Goal: Transaction & Acquisition: Purchase product/service

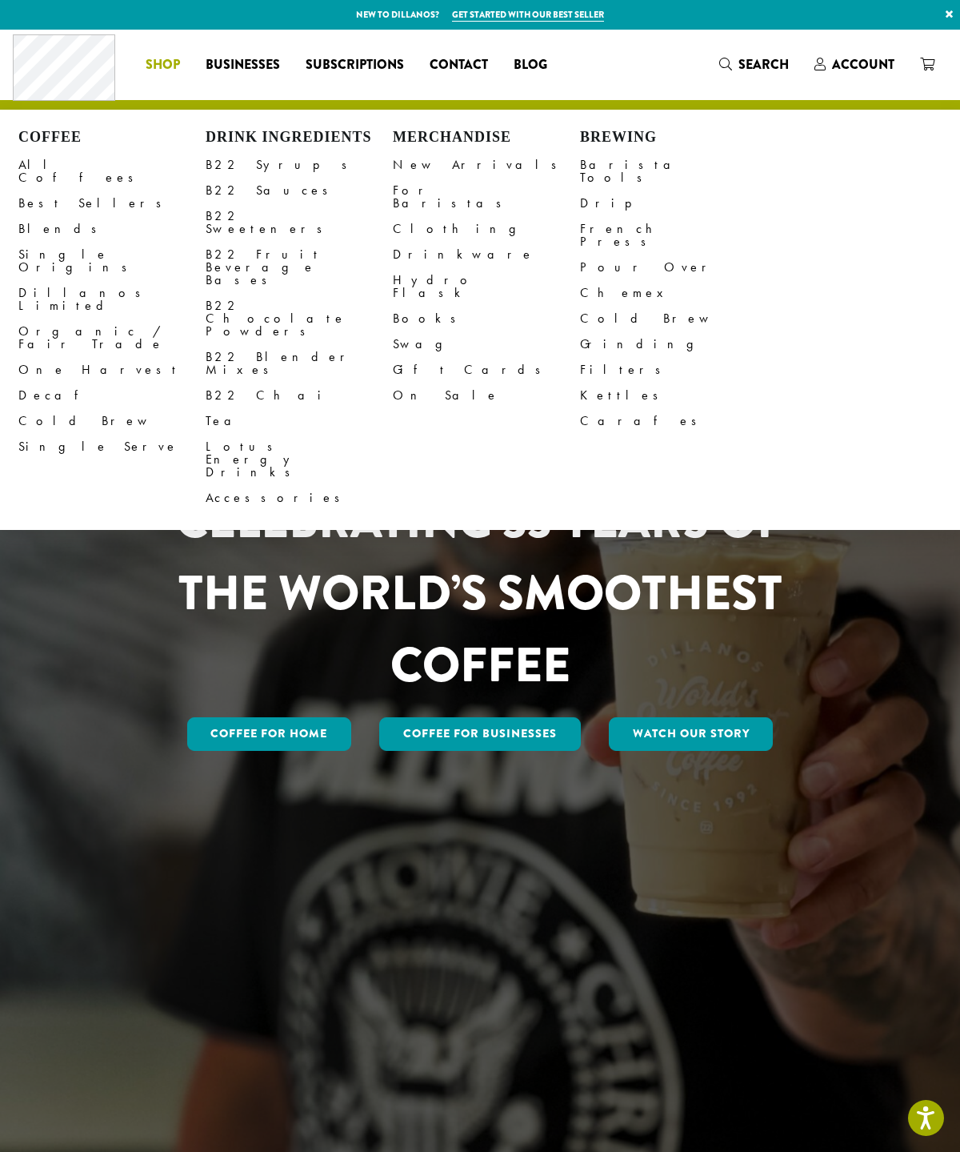
click at [231, 165] on link "B22 Syrups" at bounding box center [299, 165] width 187 height 26
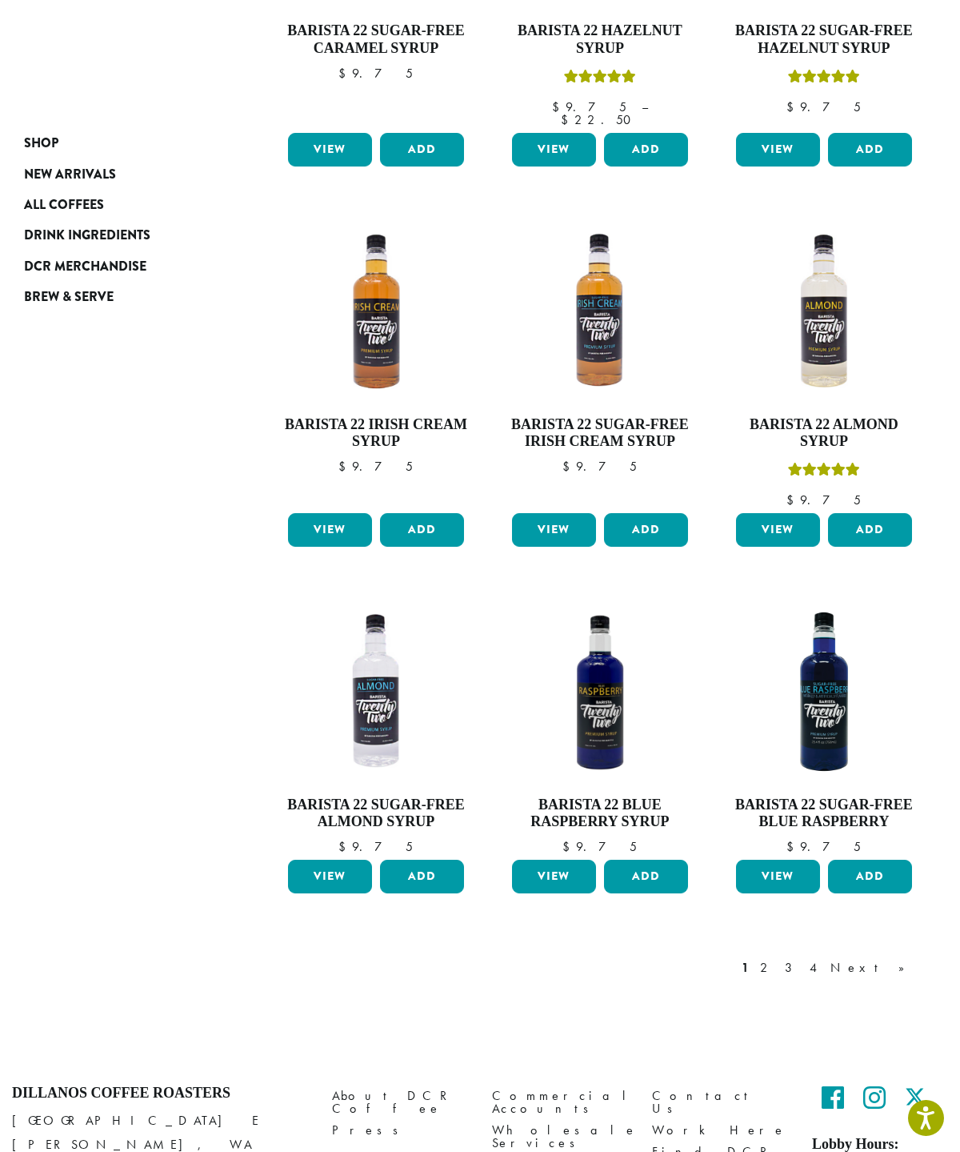
scroll to position [844, 0]
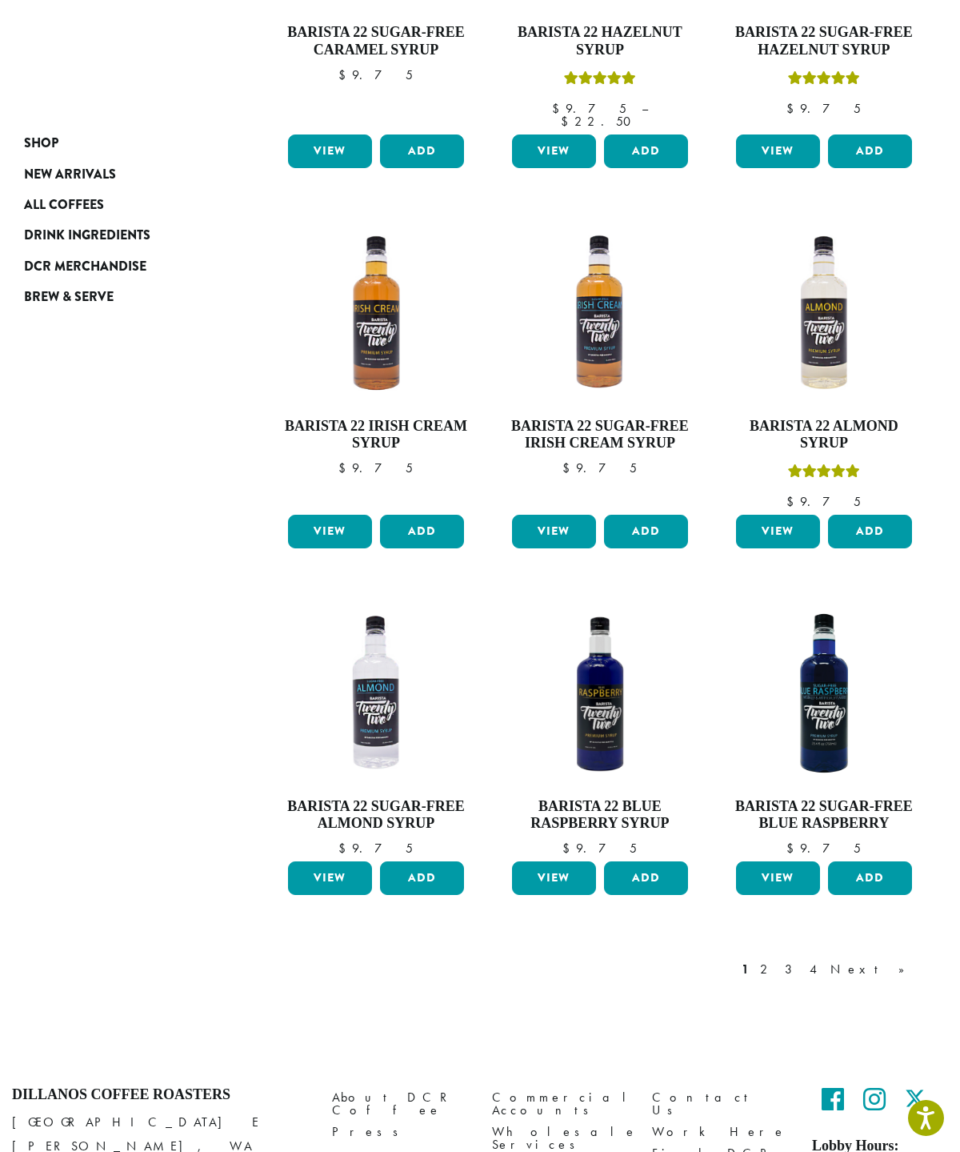
click at [777, 960] on link "2" at bounding box center [767, 969] width 20 height 19
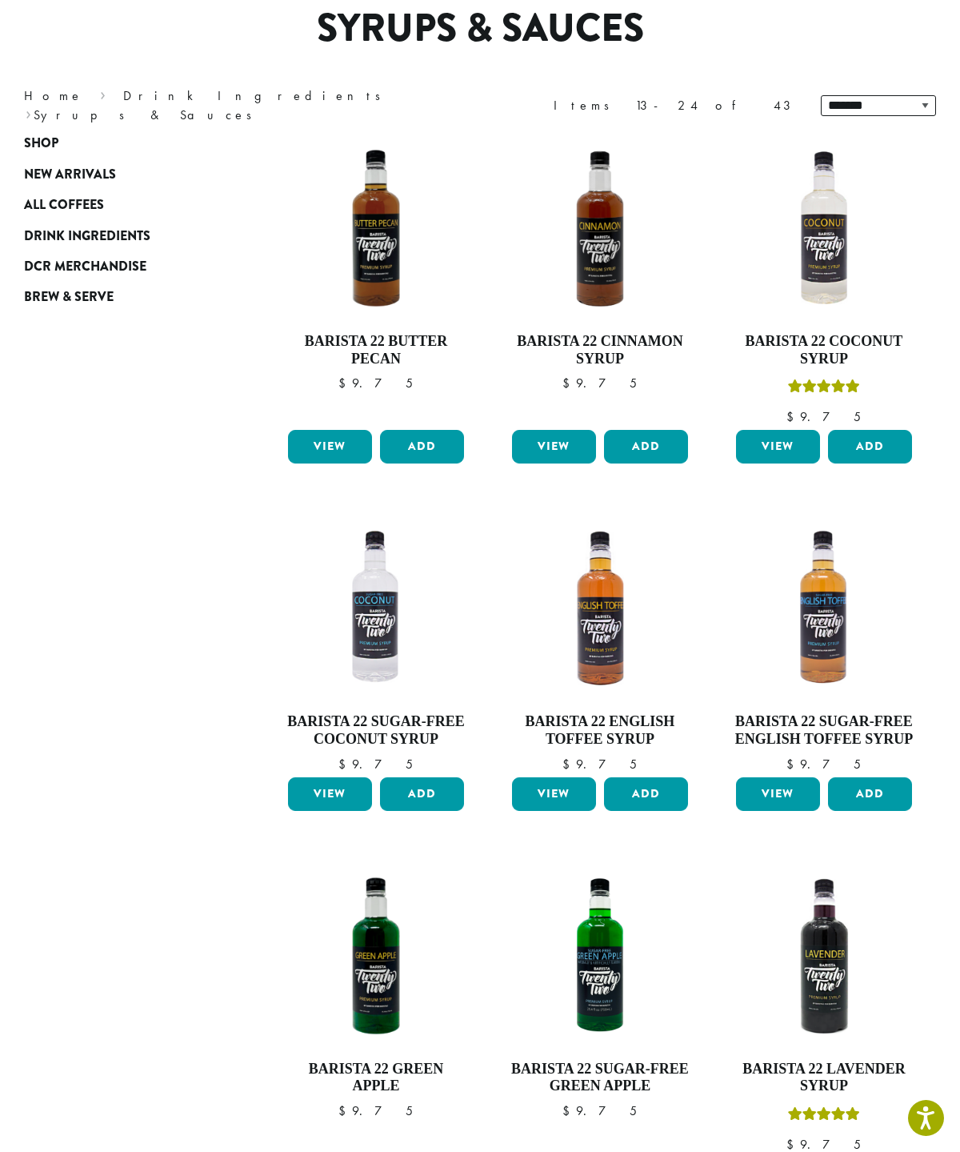
scroll to position [98, 0]
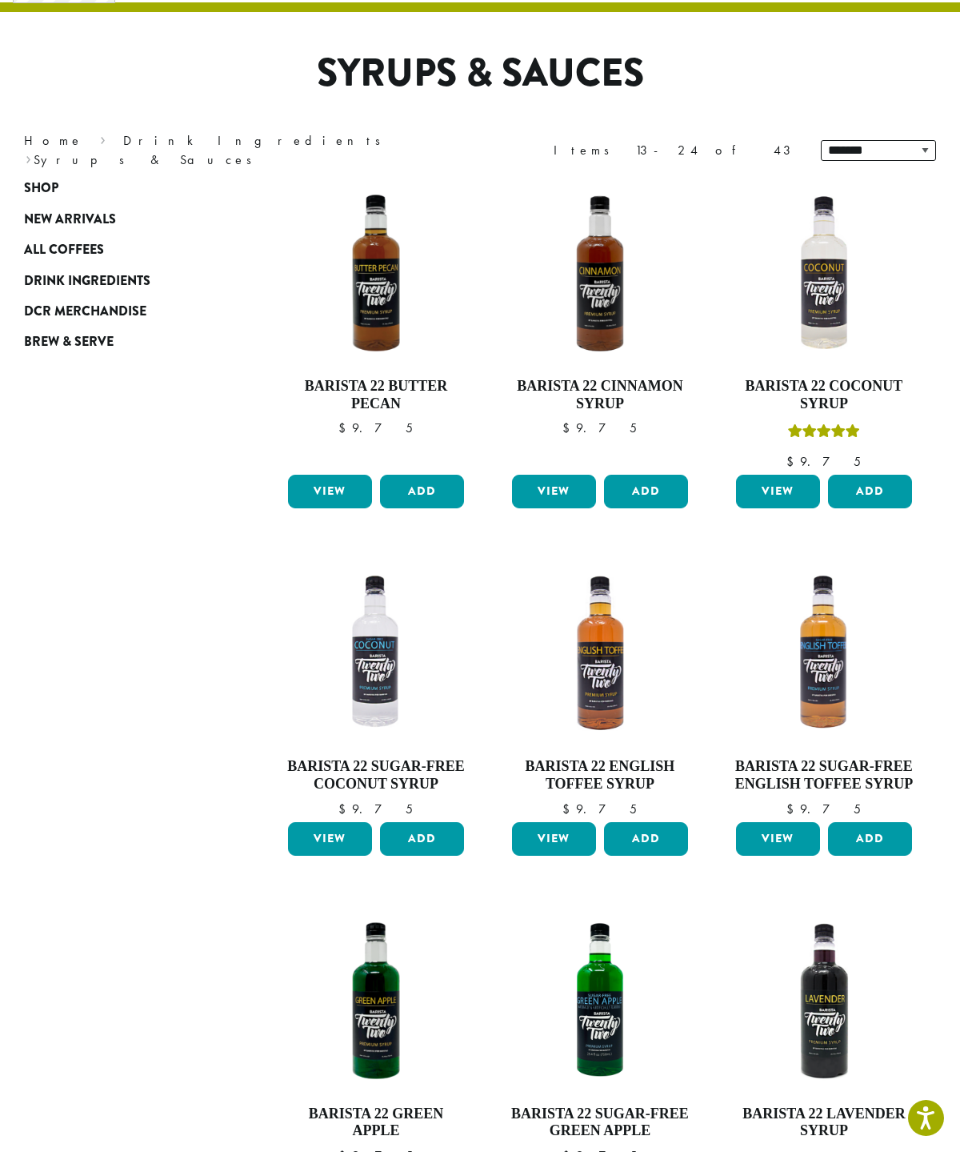
click at [878, 486] on button "Add" at bounding box center [870, 492] width 84 height 34
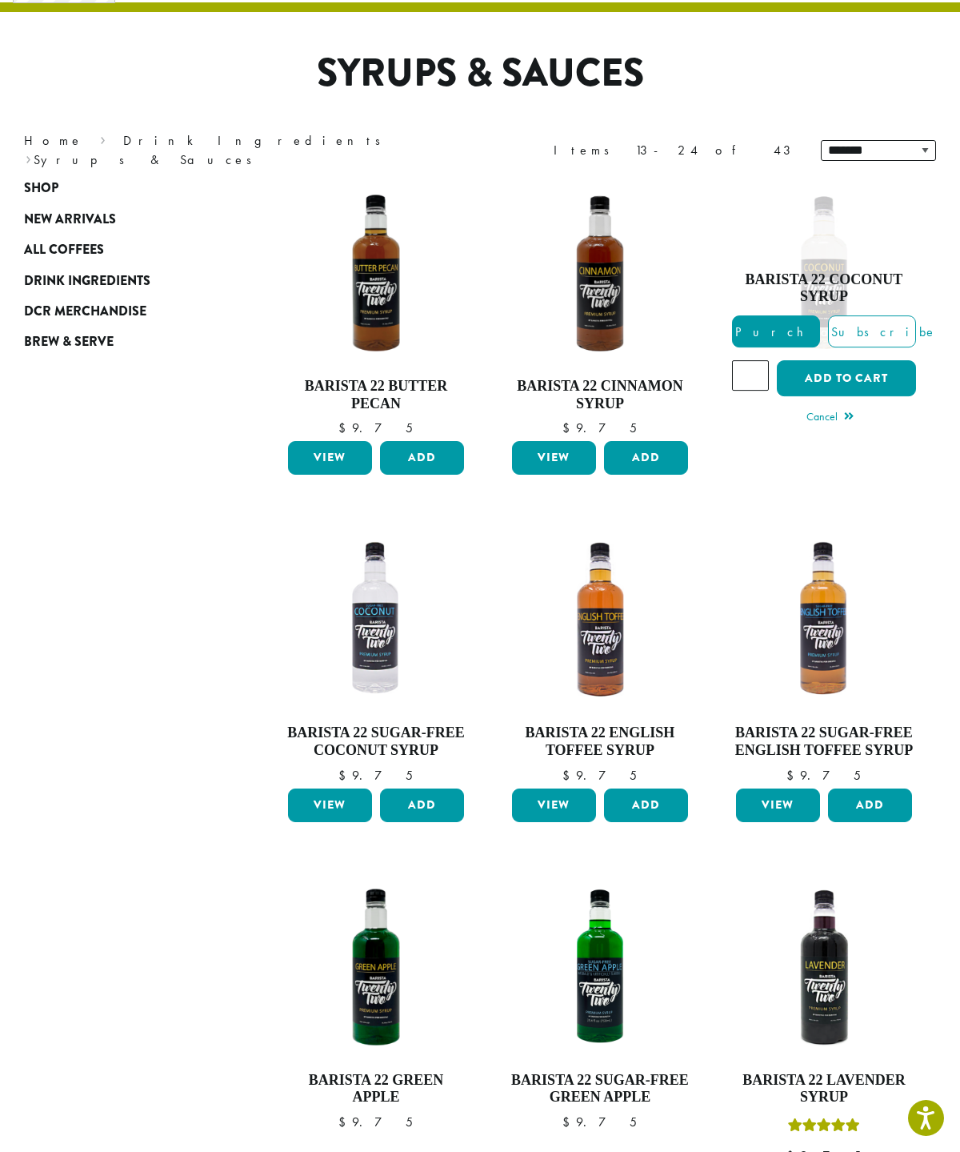
click at [863, 377] on button "Add to cart" at bounding box center [846, 378] width 139 height 36
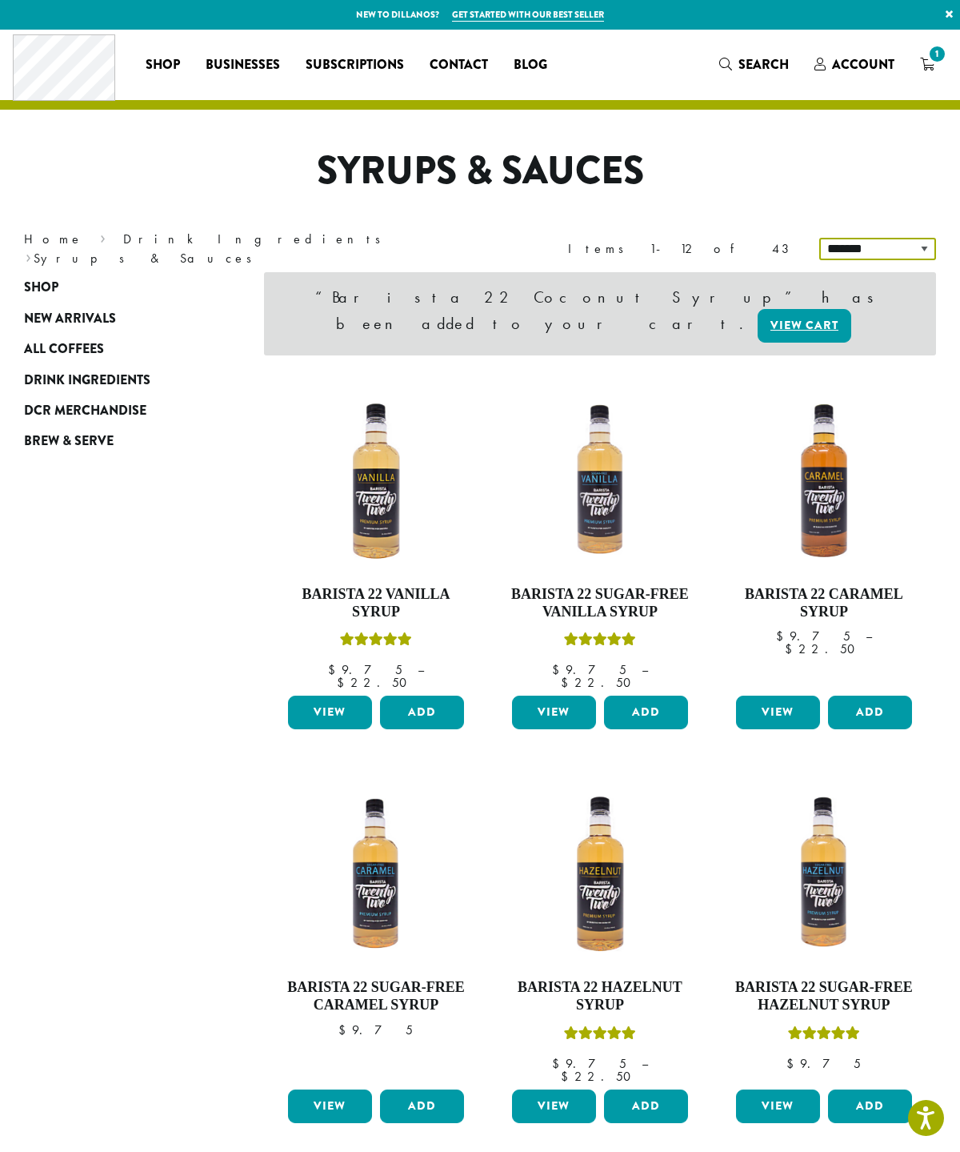
click at [895, 250] on select "**********" at bounding box center [878, 249] width 117 height 22
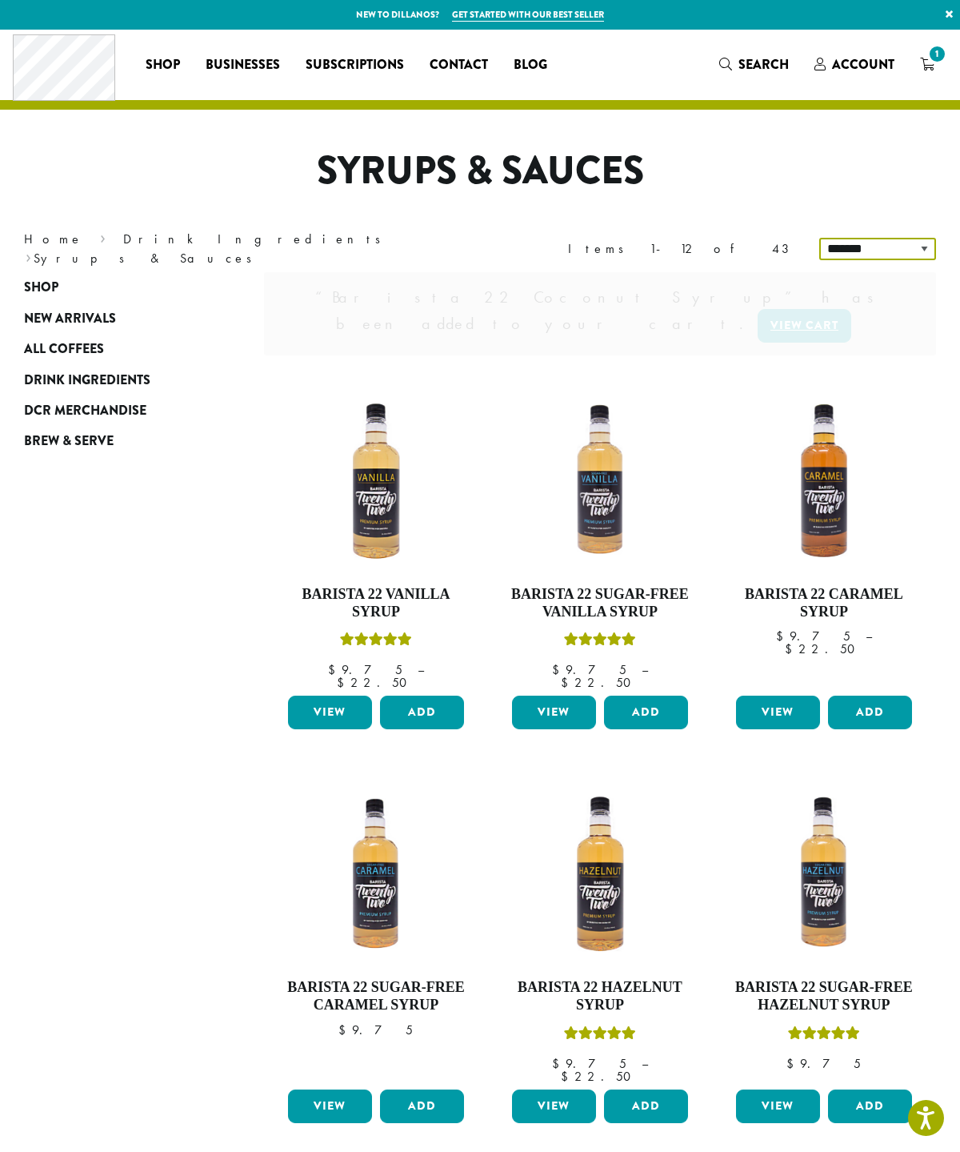
select select "*********"
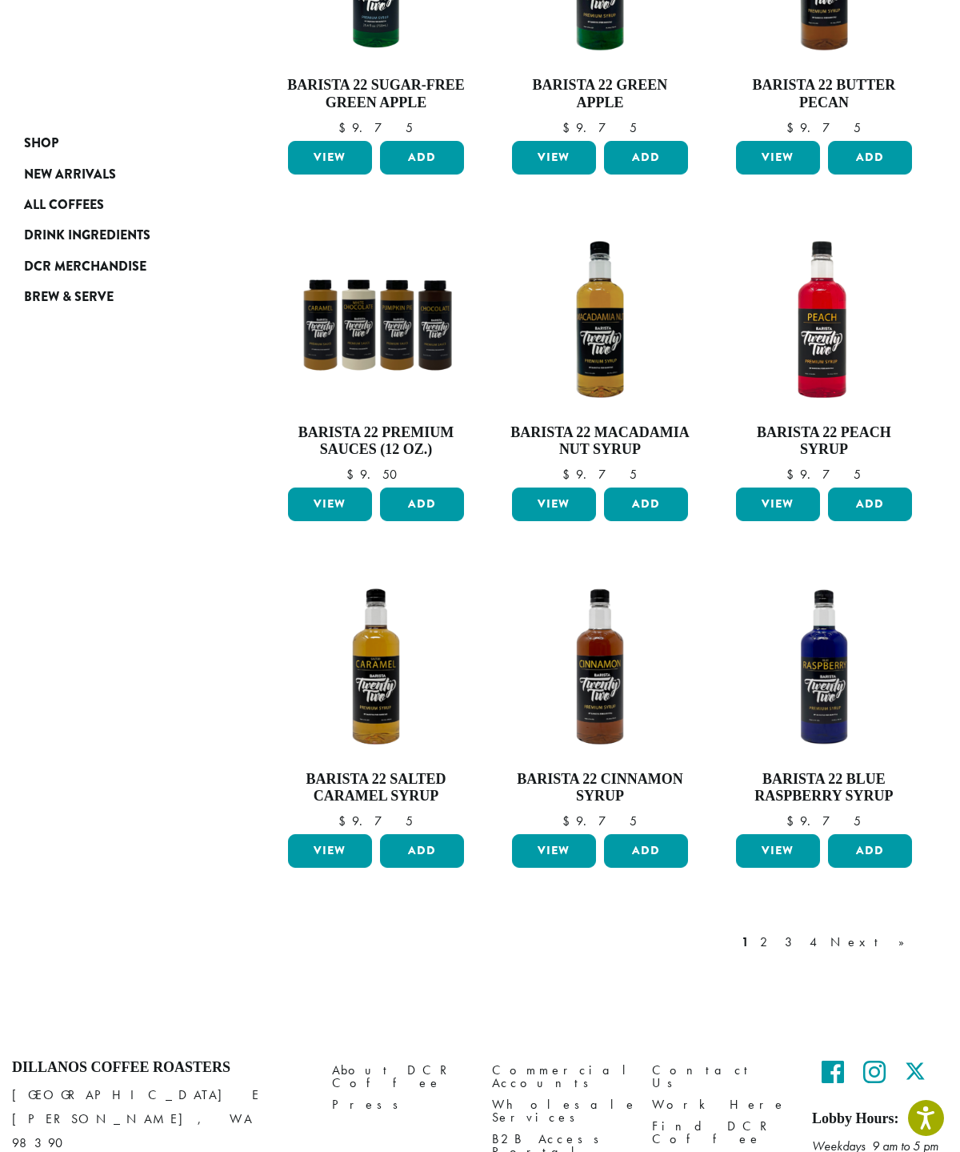
scroll to position [745, 0]
click at [903, 943] on link "Next »" at bounding box center [874, 941] width 92 height 19
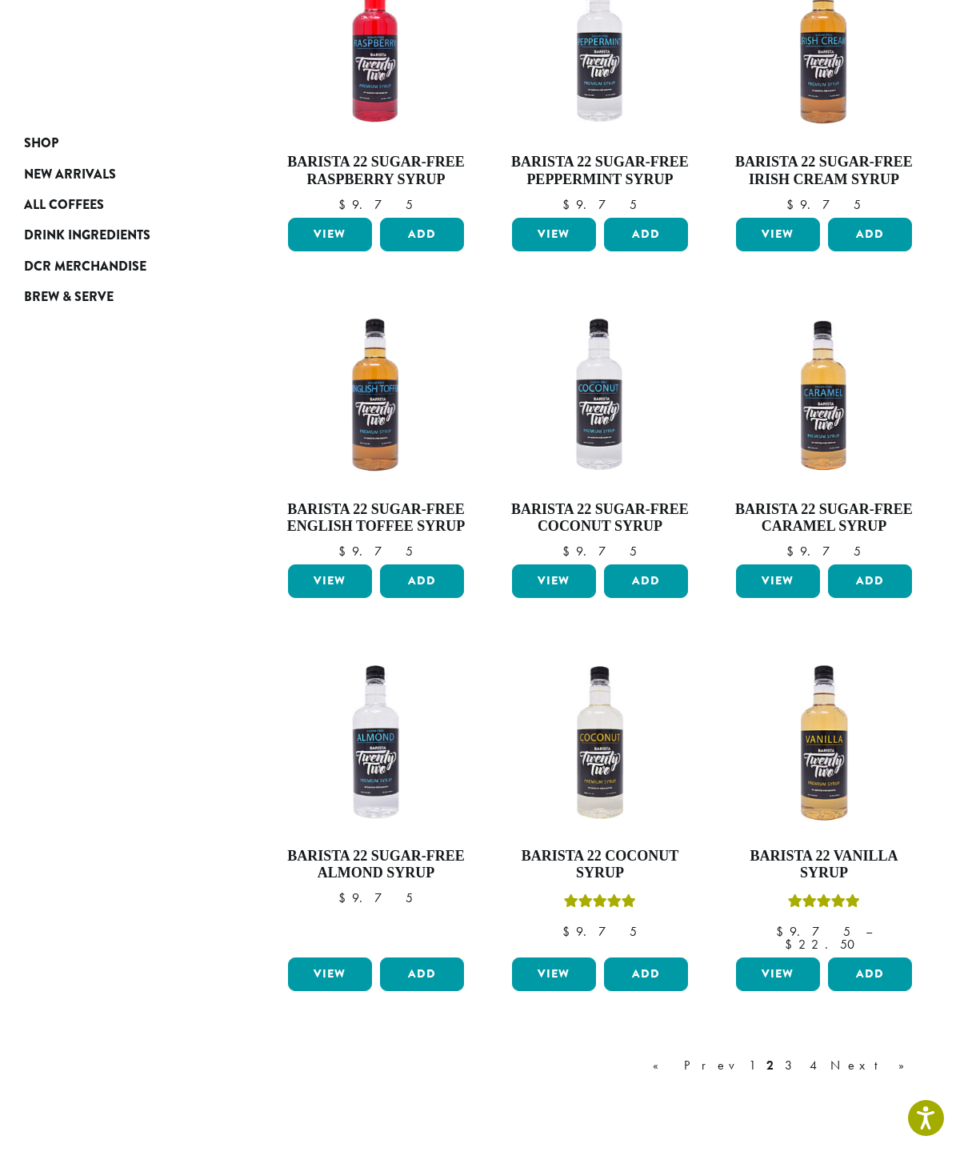
scroll to position [771, 0]
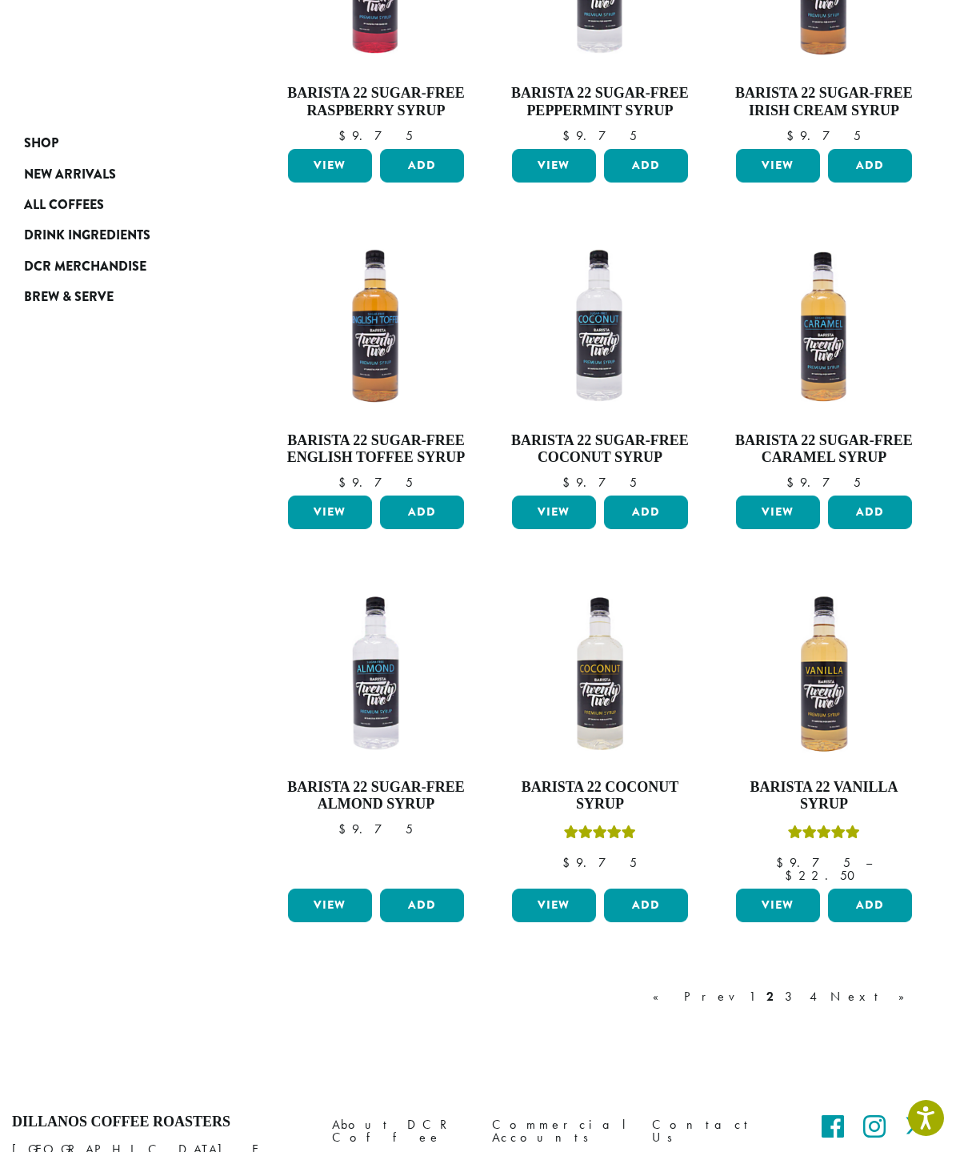
click at [904, 987] on link "Next »" at bounding box center [874, 996] width 92 height 19
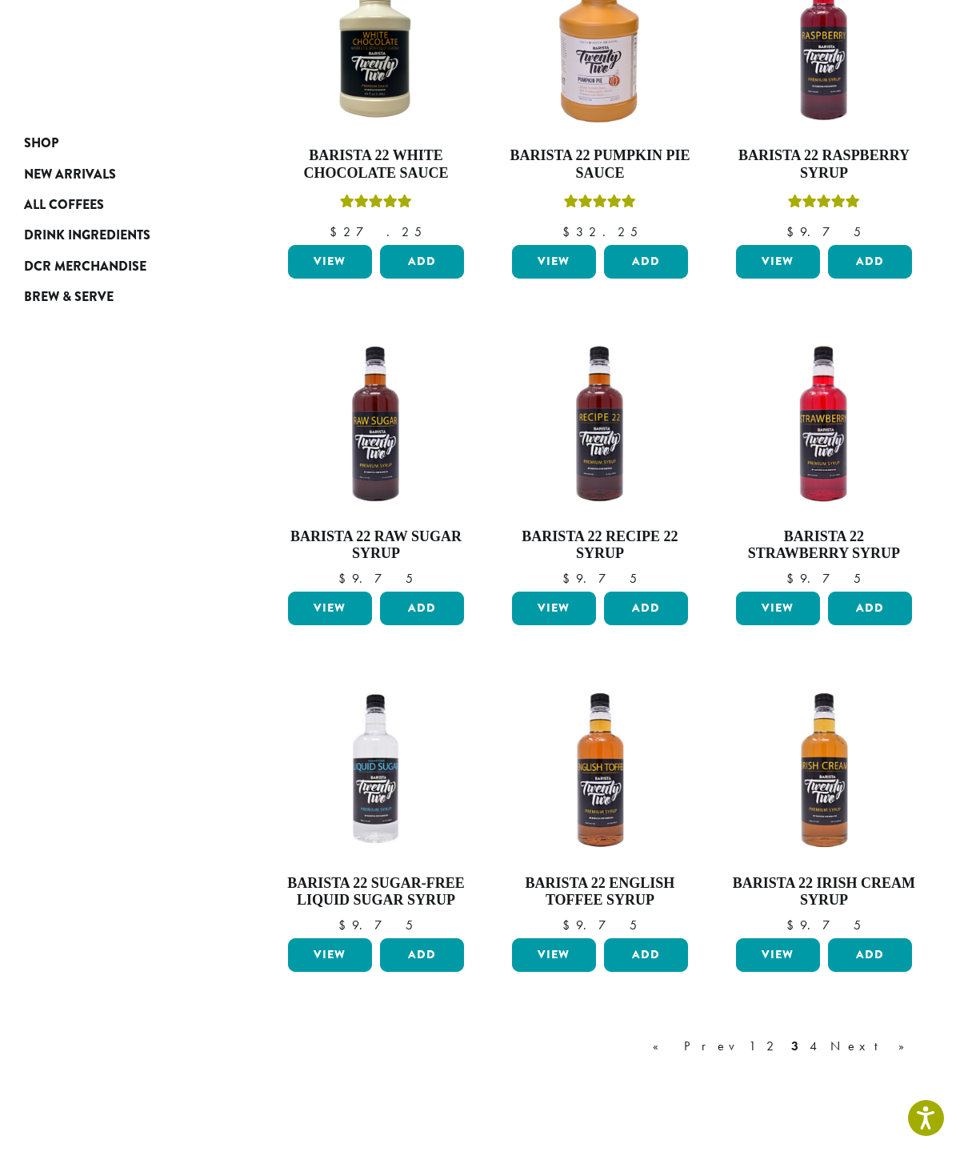
scroll to position [724, 0]
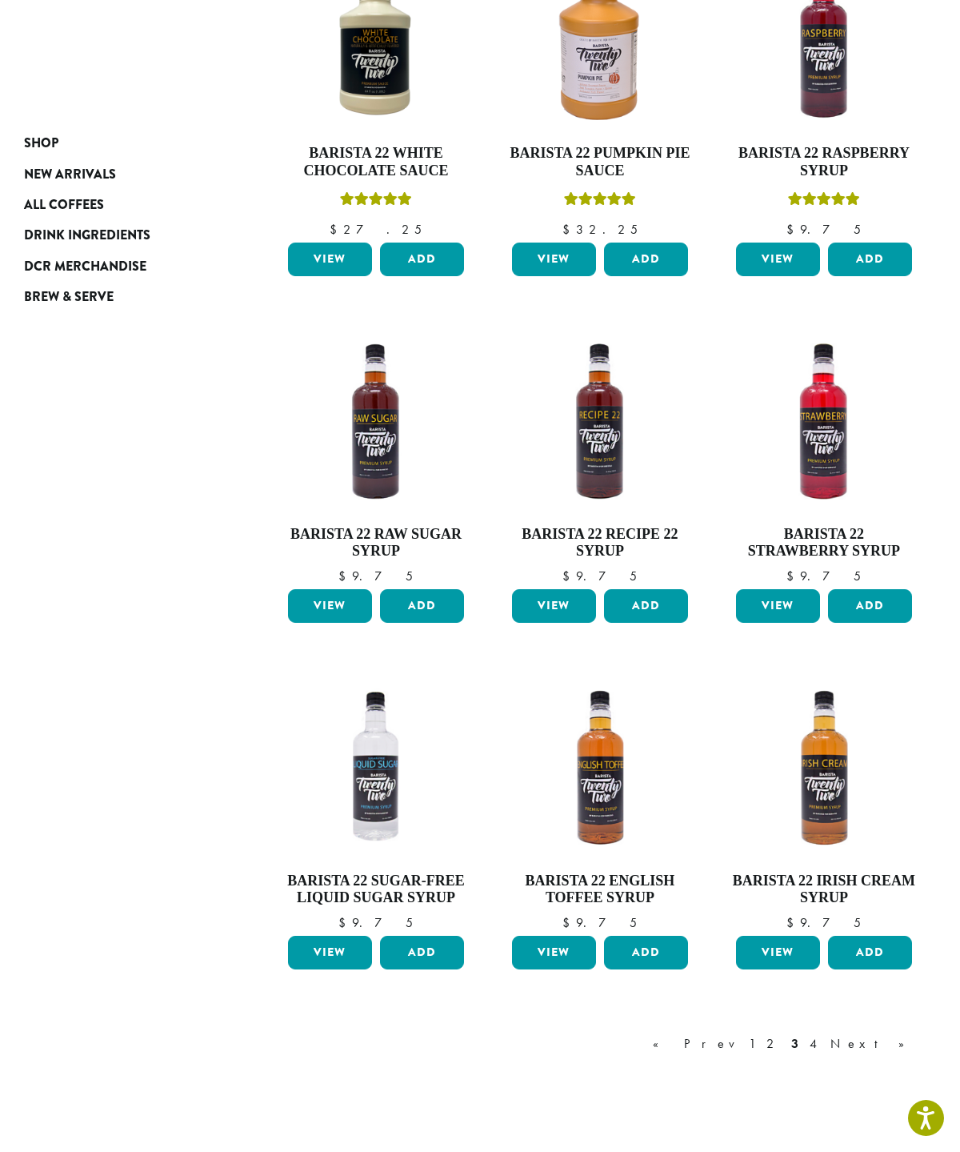
click at [904, 1034] on link "Next »" at bounding box center [874, 1043] width 92 height 19
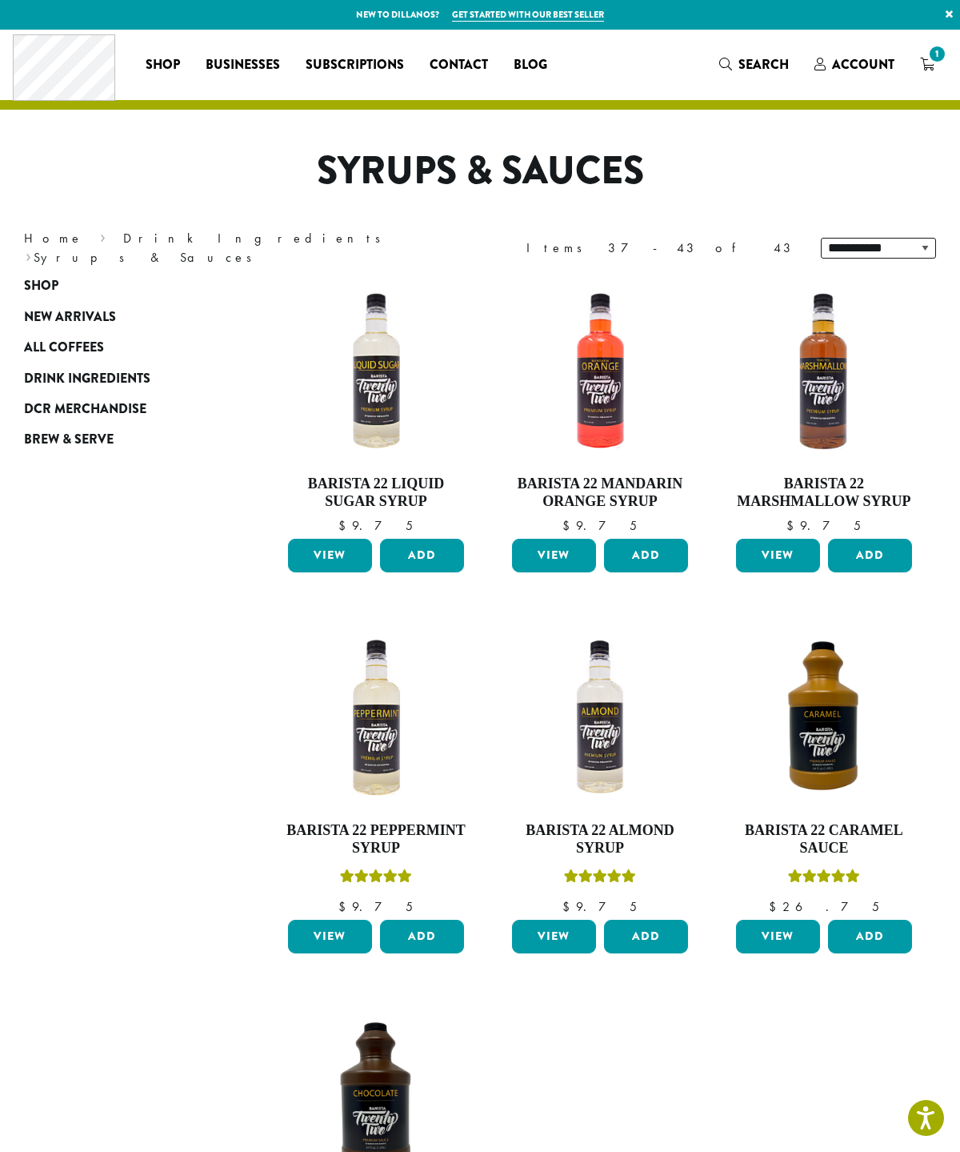
click at [938, 68] on link "1" at bounding box center [928, 64] width 40 height 26
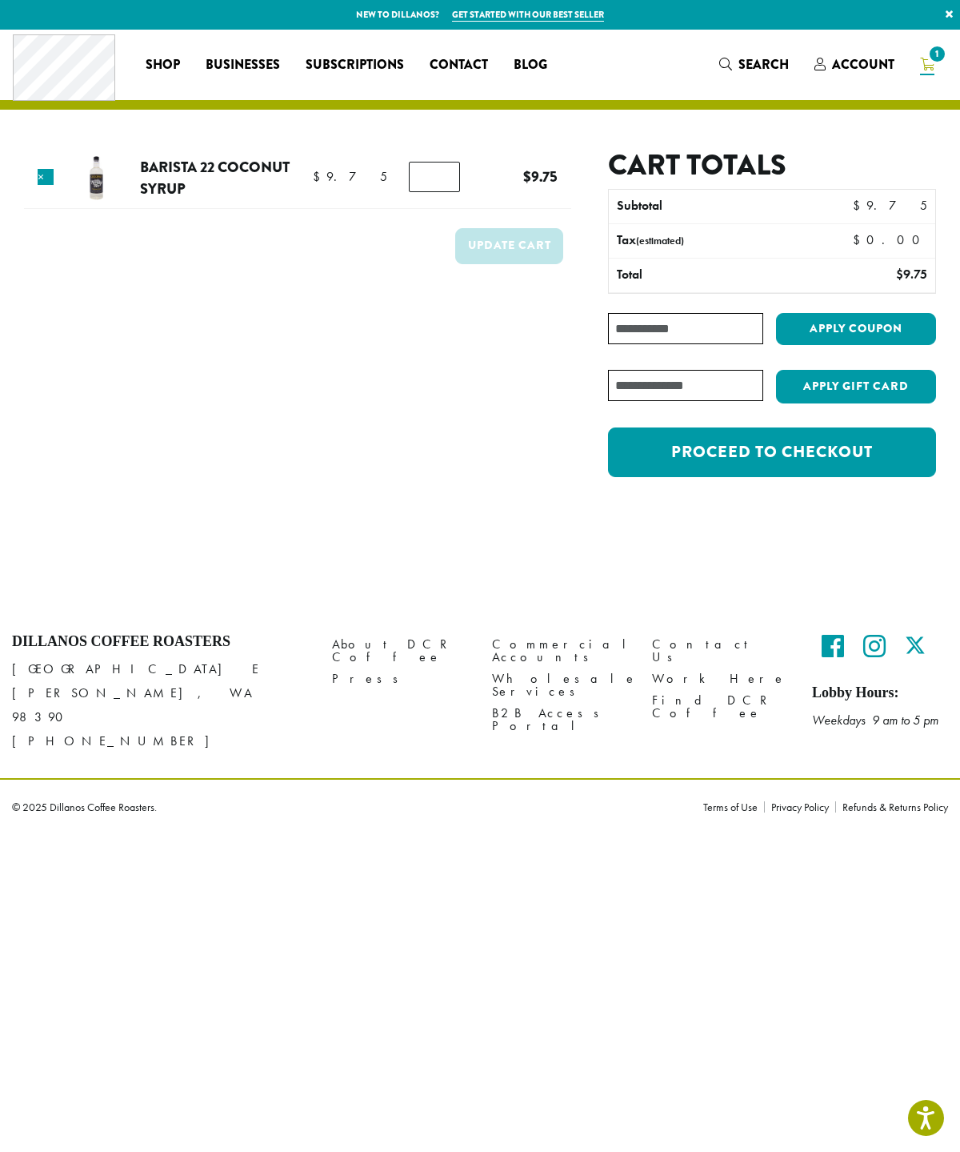
click at [447, 182] on input "*" at bounding box center [434, 177] width 51 height 30
type input "*"
click at [529, 247] on button "Update cart" at bounding box center [509, 246] width 108 height 36
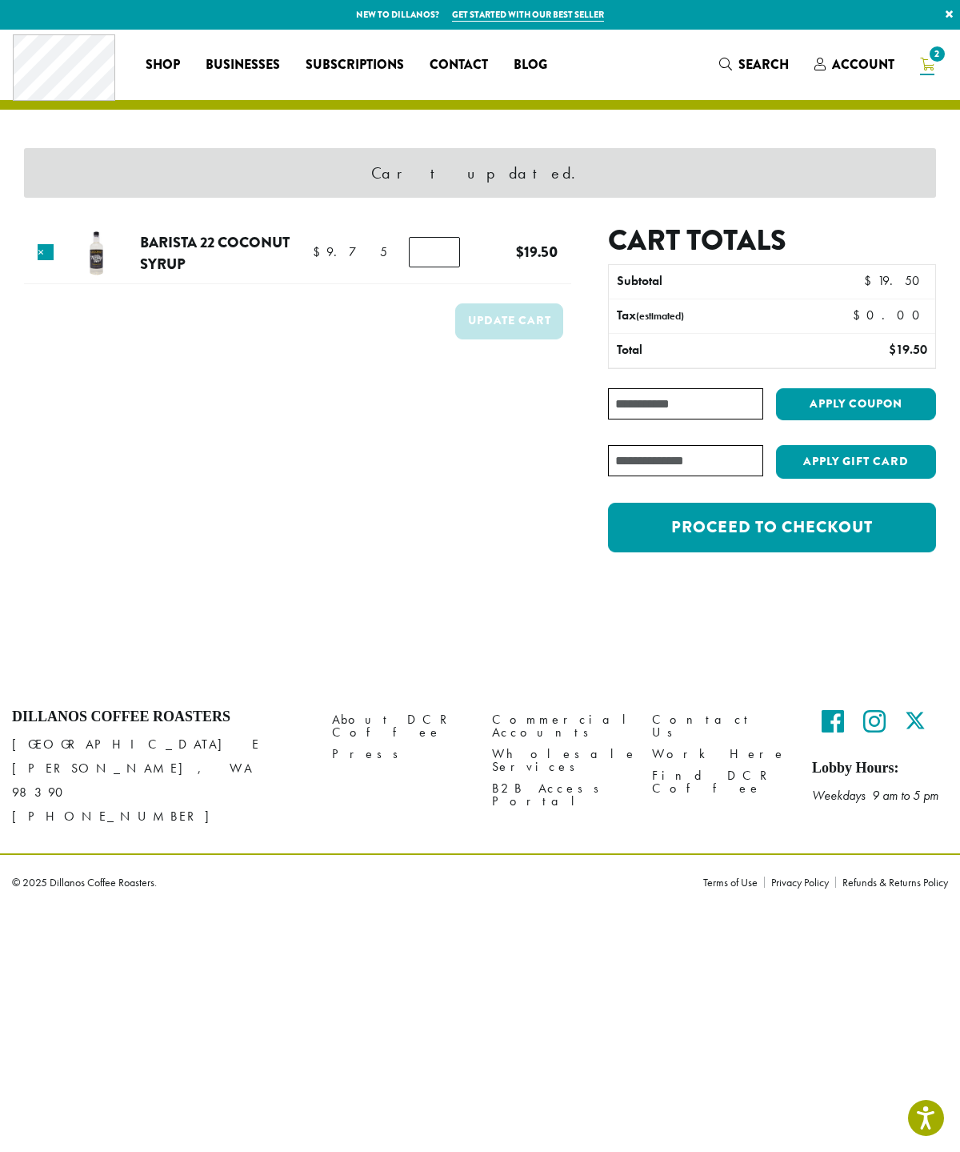
click at [874, 528] on link "Proceed to checkout" at bounding box center [772, 528] width 328 height 50
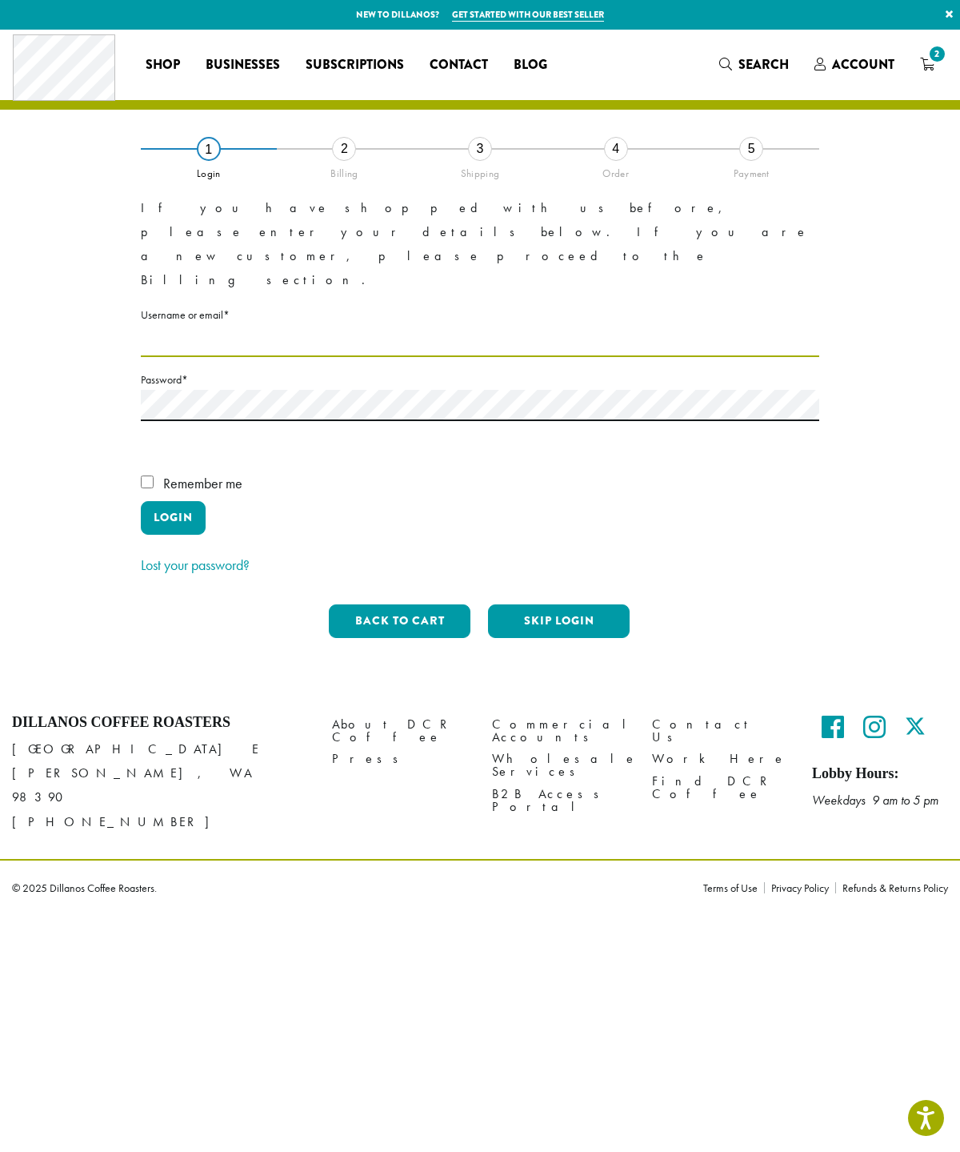
type input "*******"
click at [162, 501] on button "Login" at bounding box center [173, 518] width 65 height 34
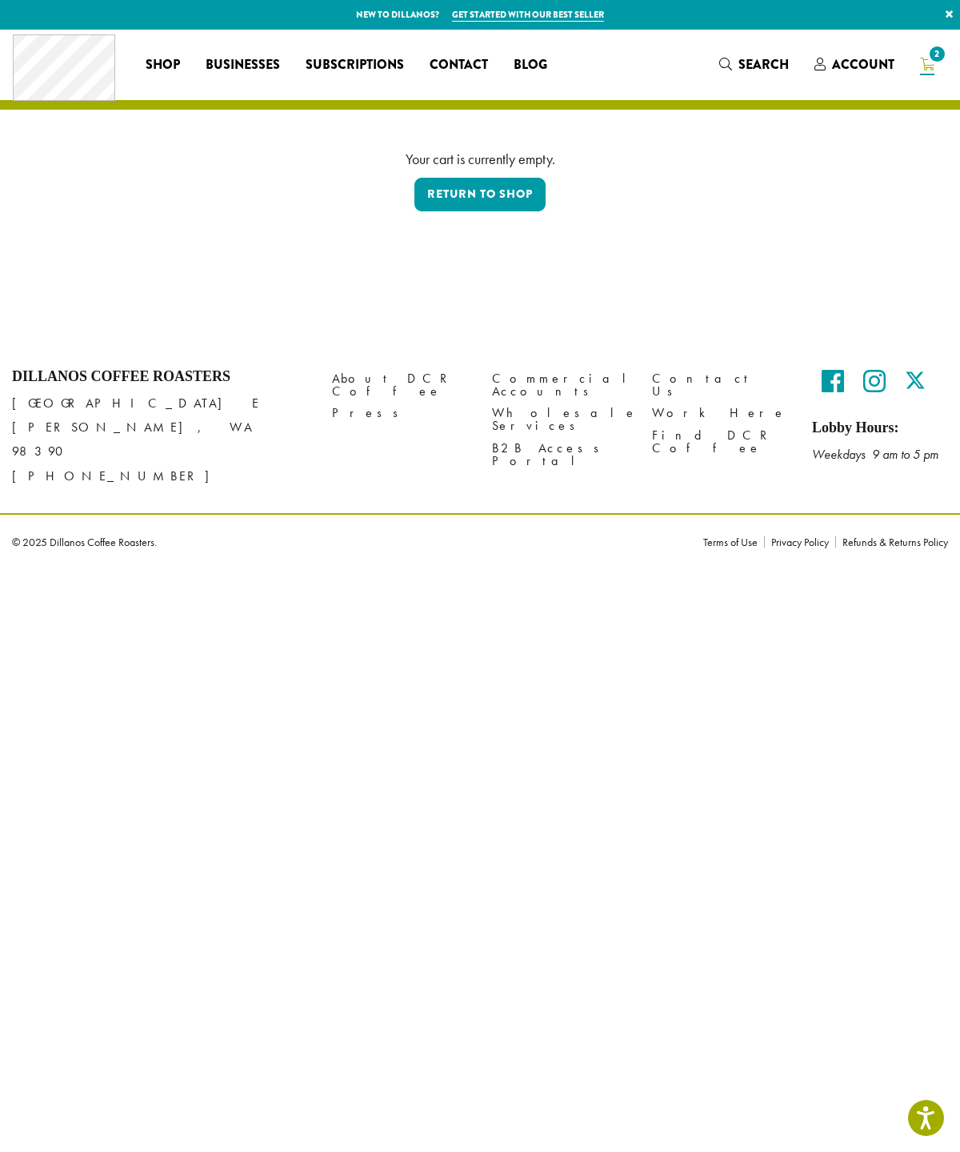
click at [938, 58] on span "2" at bounding box center [938, 54] width 22 height 22
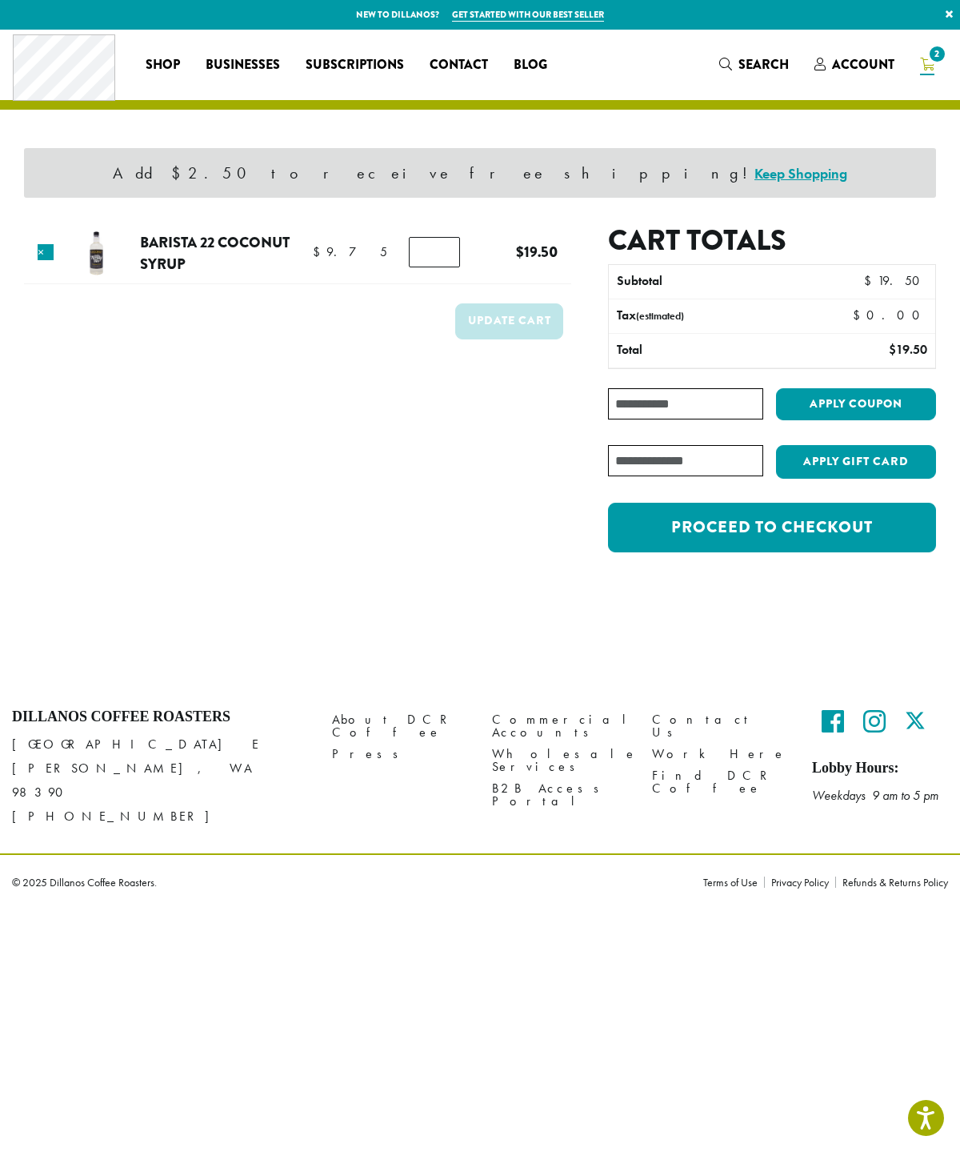
click at [859, 529] on link "Proceed to checkout" at bounding box center [772, 528] width 328 height 50
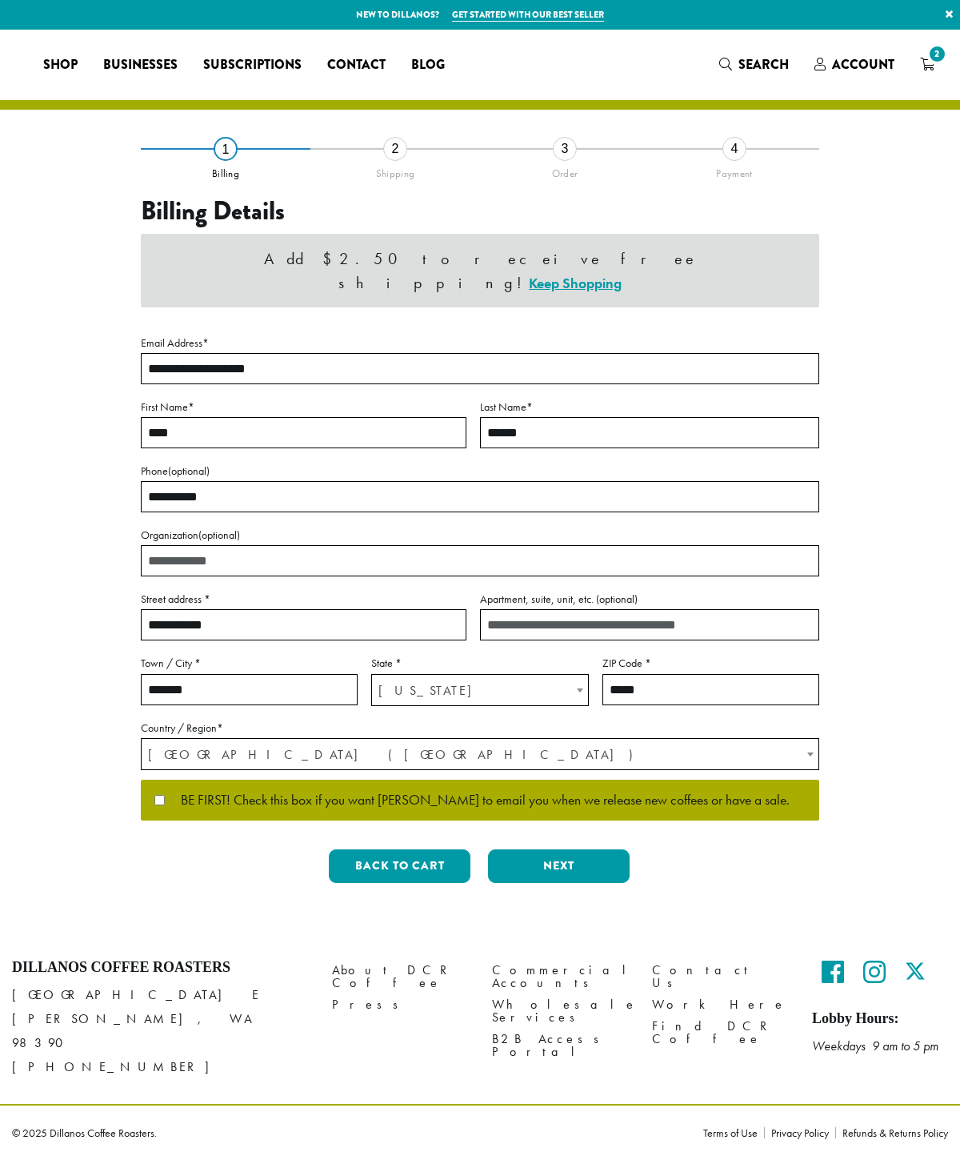
select select "**"
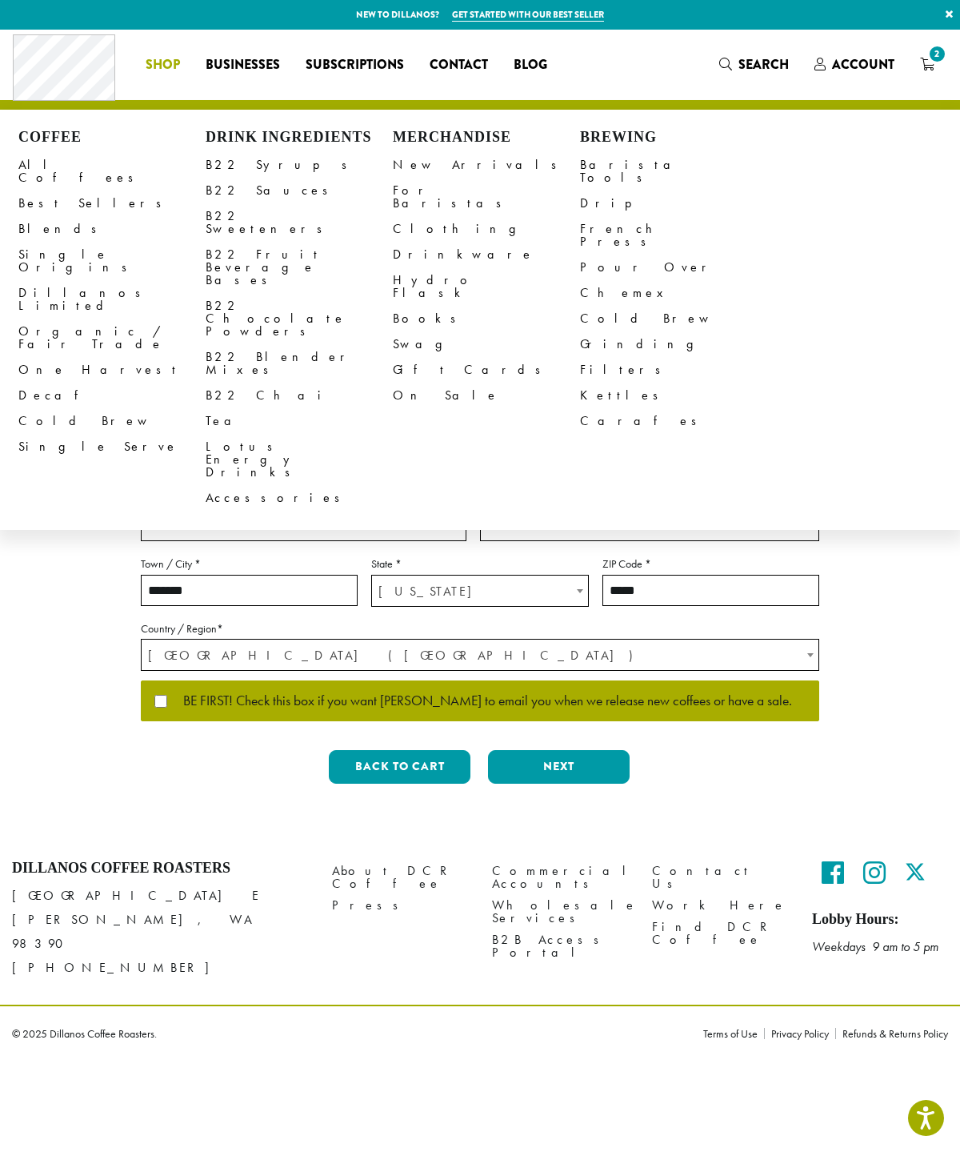
click at [223, 191] on link "B22 Sauces" at bounding box center [299, 191] width 187 height 26
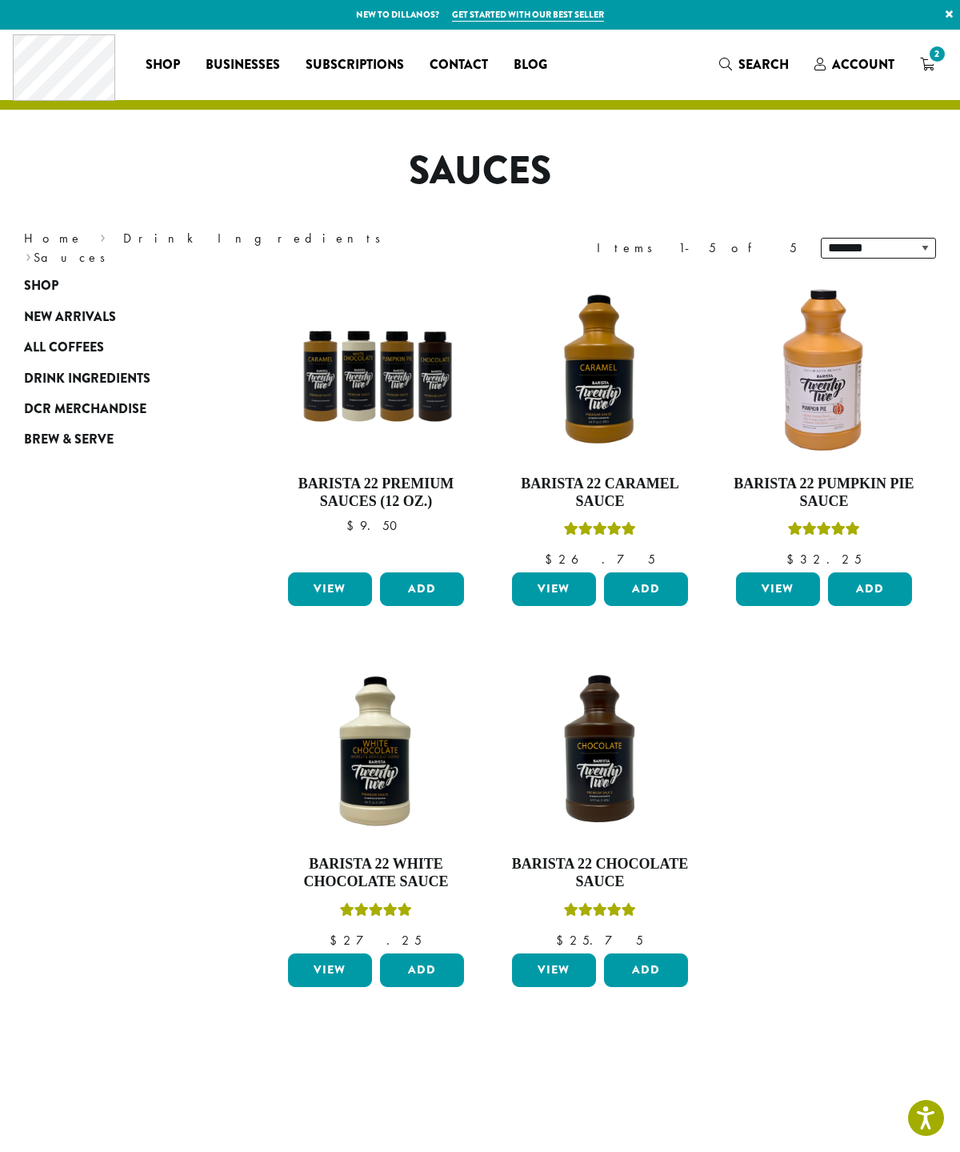
click at [352, 381] on img at bounding box center [376, 371] width 184 height 184
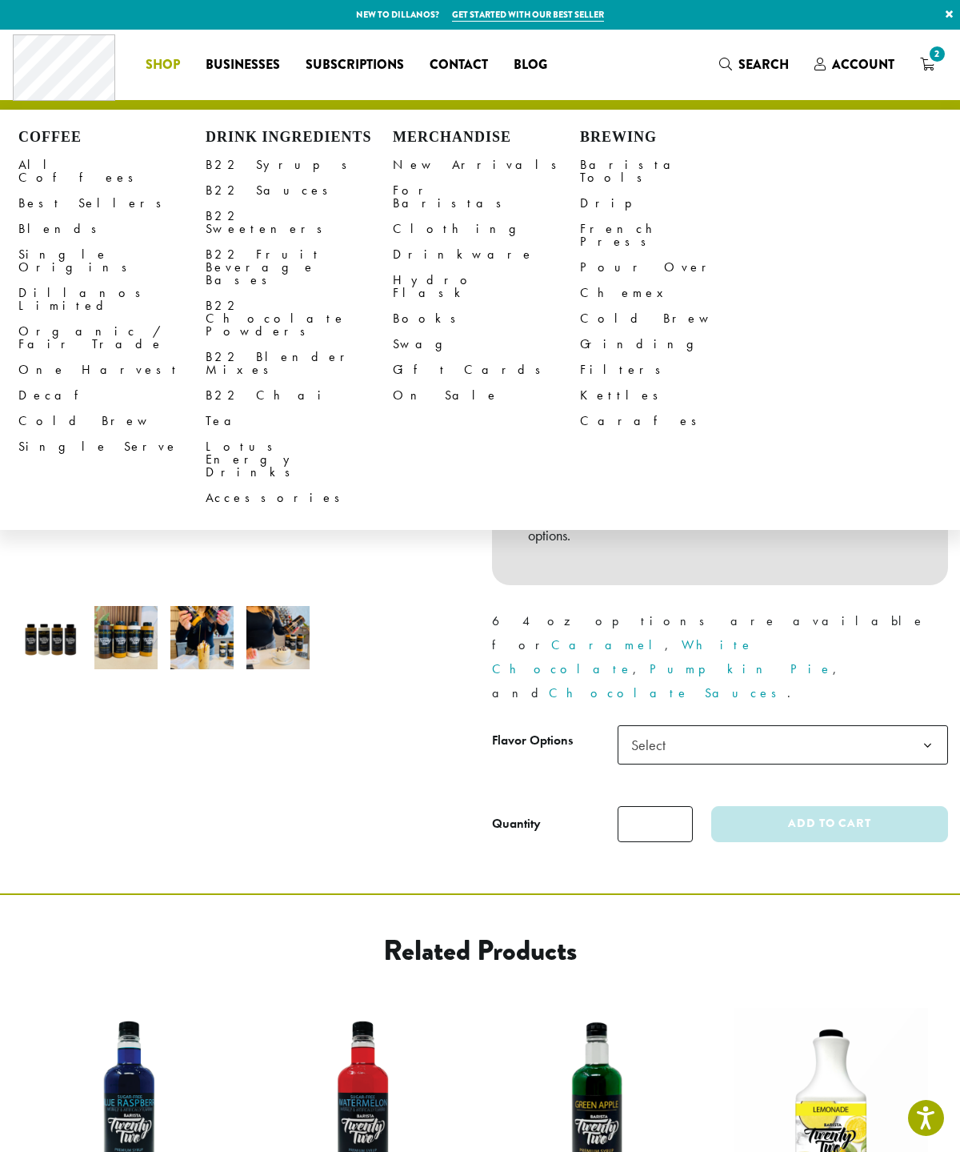
click at [221, 219] on link "B22 Sweeteners" at bounding box center [299, 222] width 187 height 38
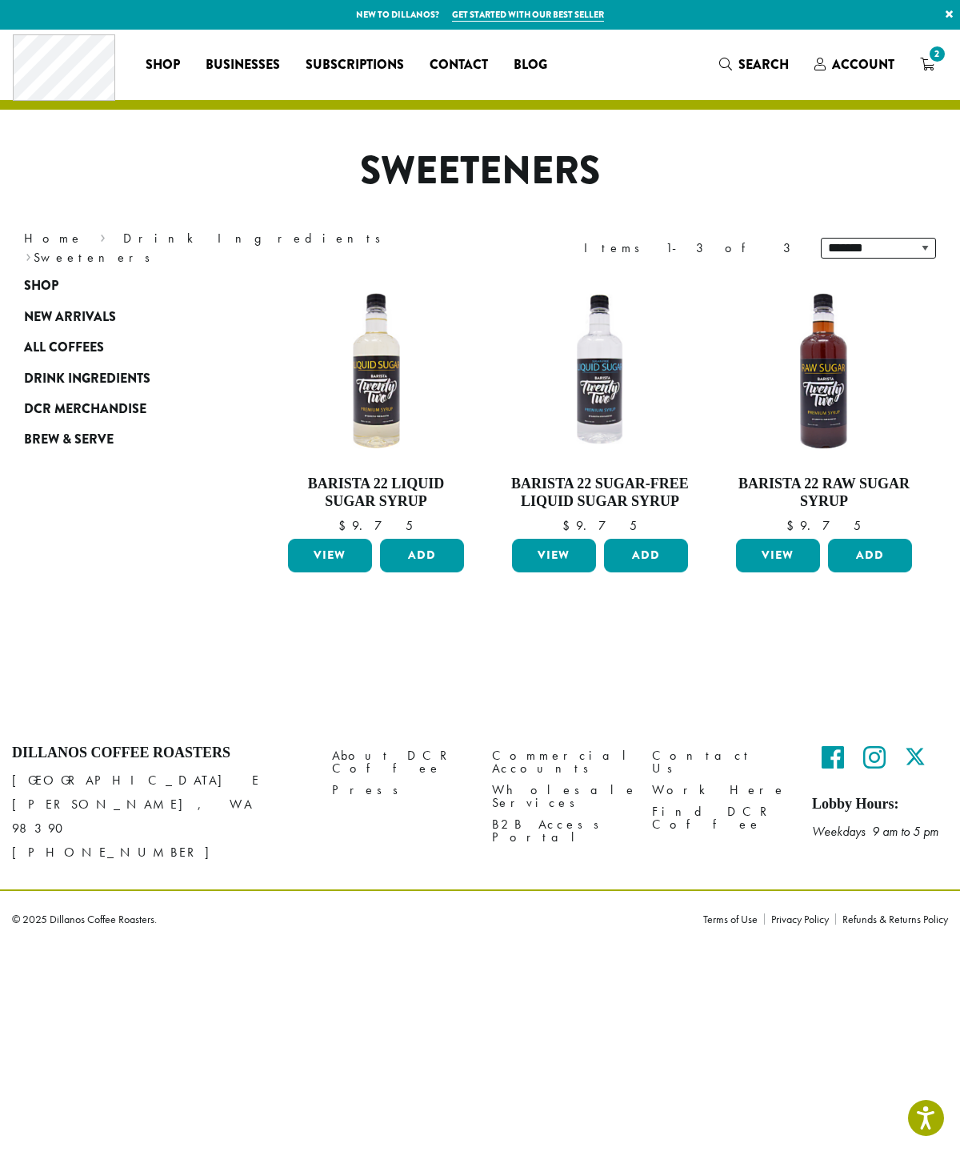
click at [51, 369] on span "Drink Ingredients" at bounding box center [87, 379] width 126 height 20
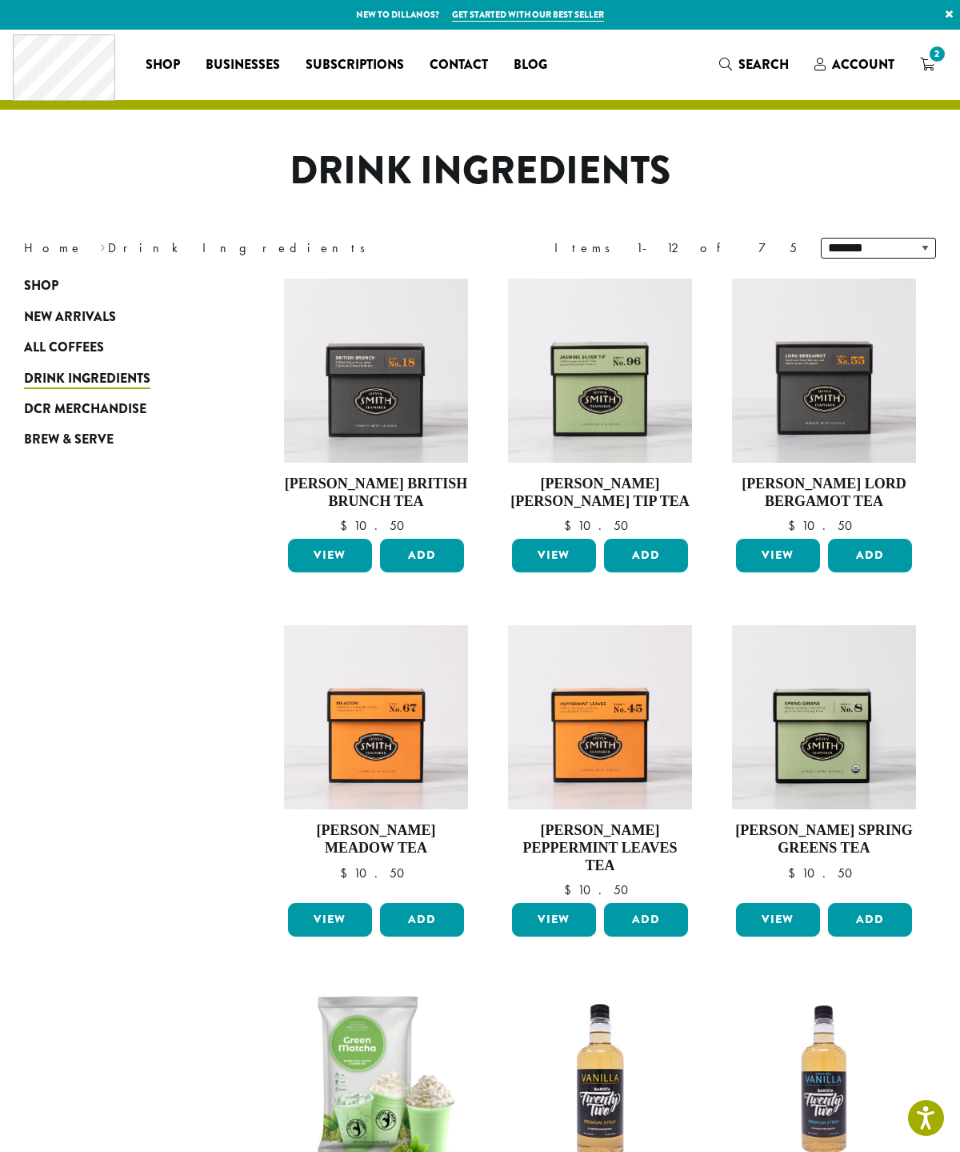
click at [36, 348] on span "All Coffees" at bounding box center [64, 348] width 80 height 20
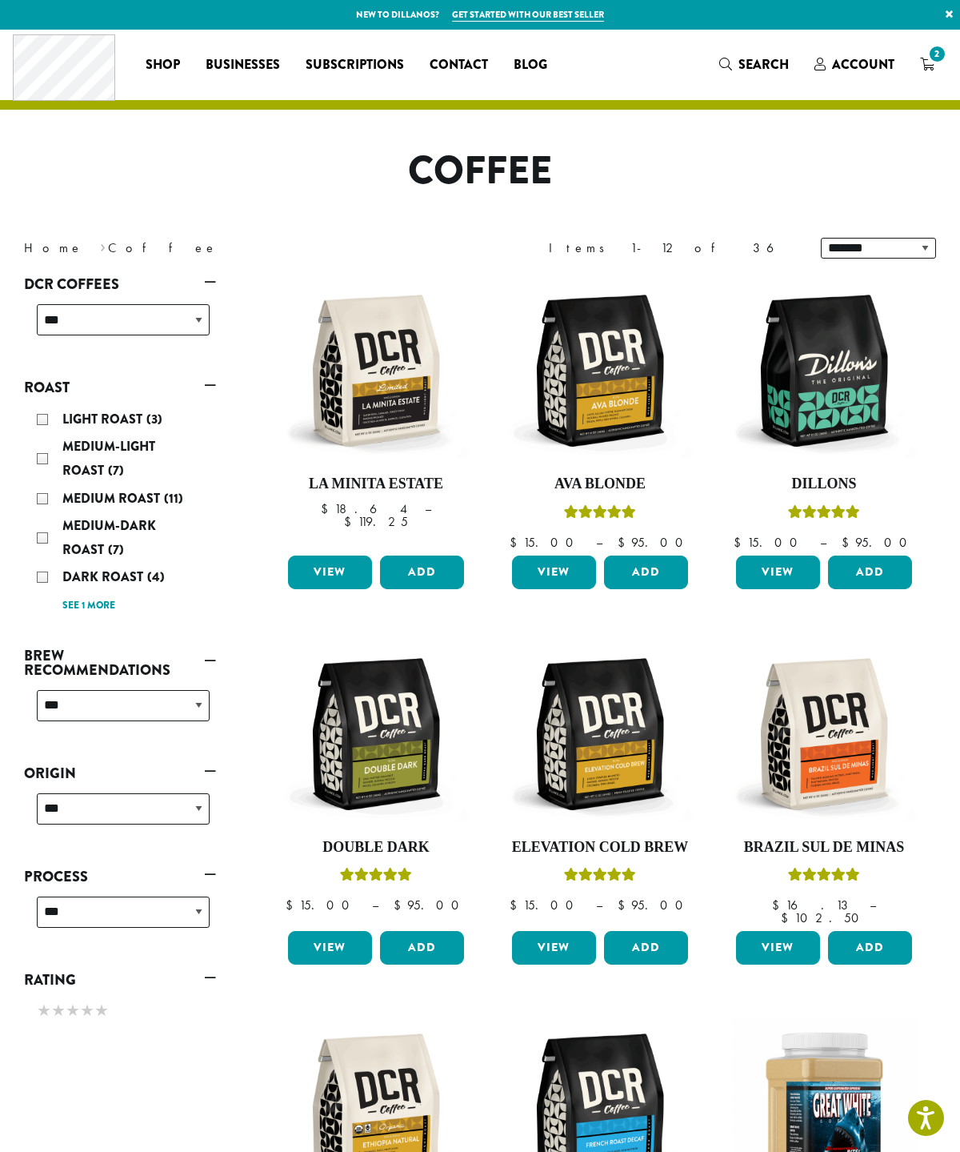
click at [195, 62] on link "Businesses" at bounding box center [243, 65] width 100 height 26
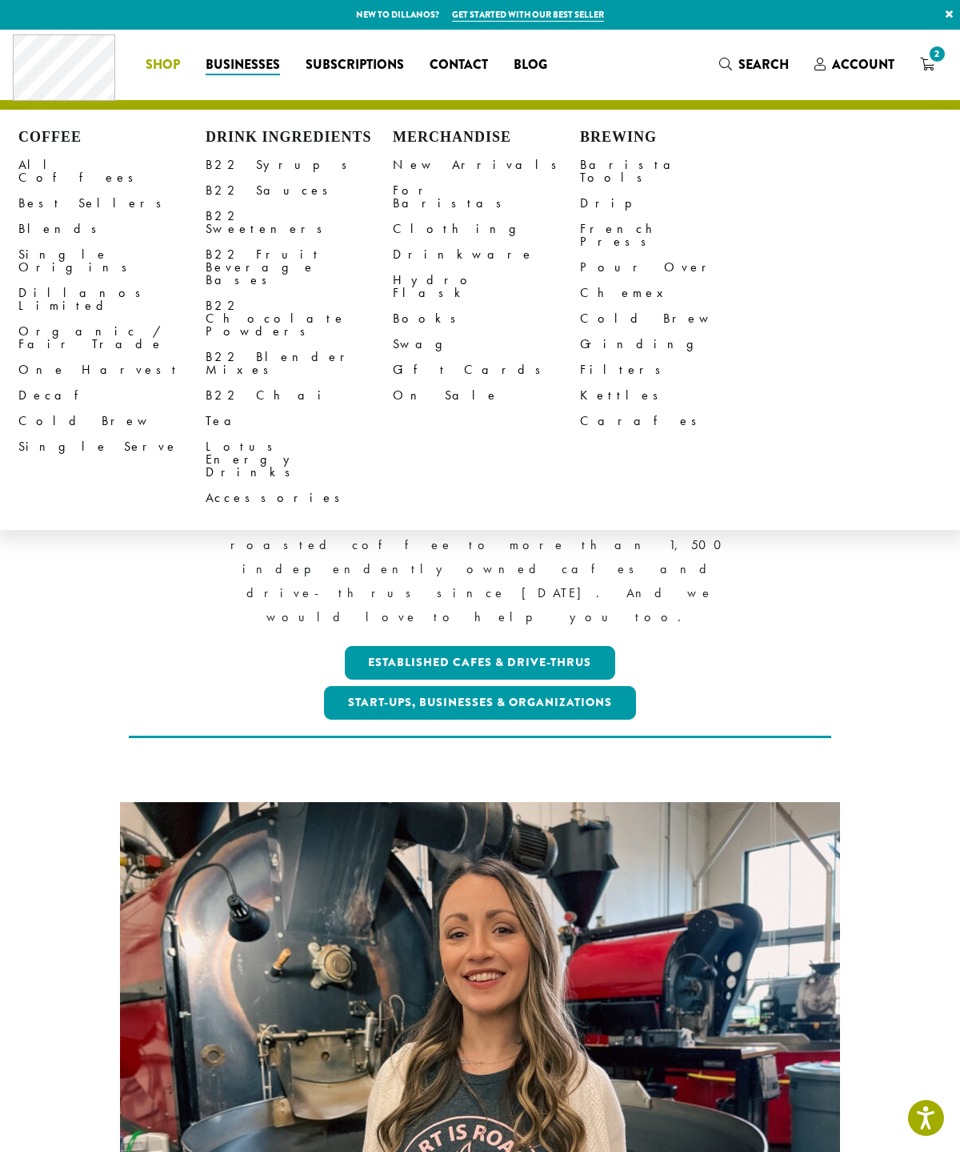
click at [232, 434] on link "Lotus Energy Drinks" at bounding box center [299, 459] width 187 height 51
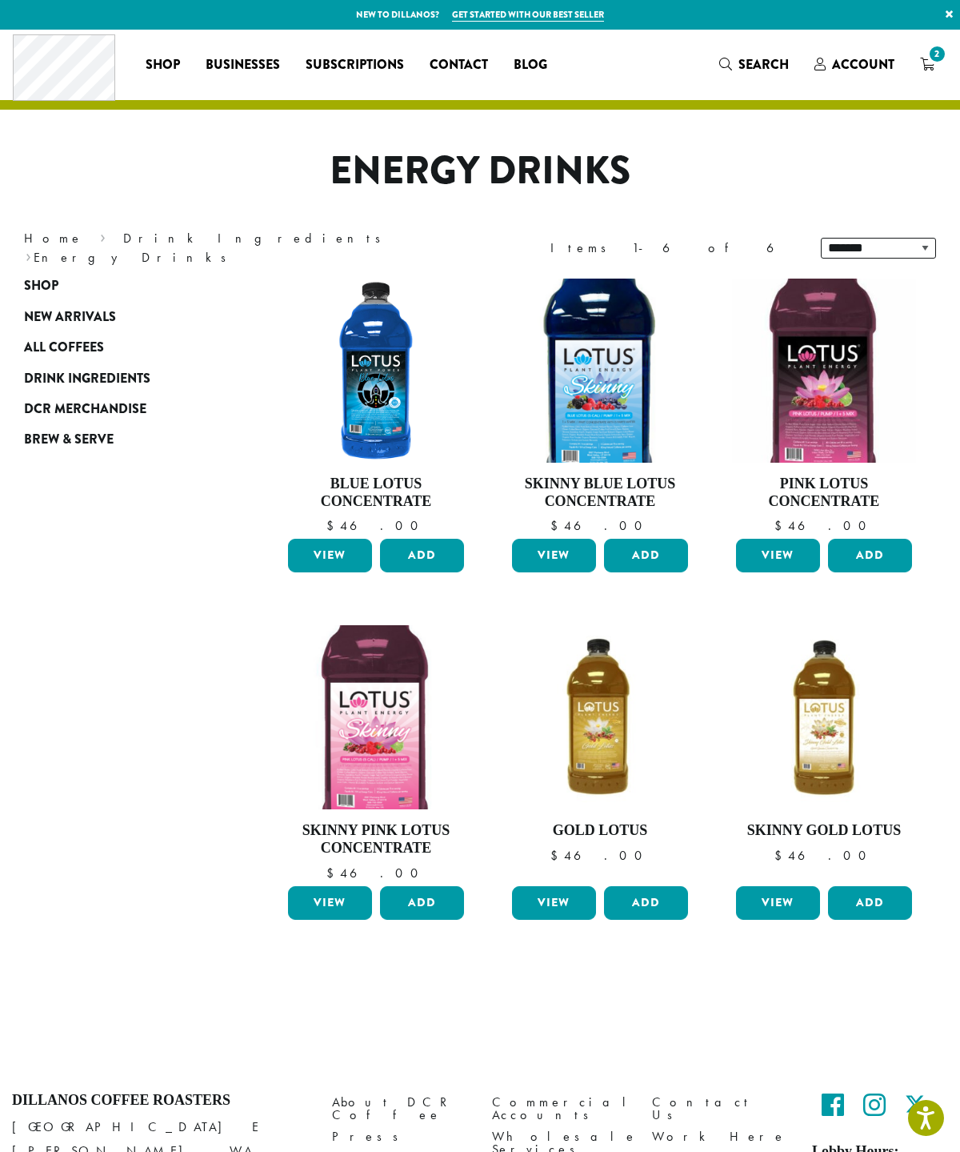
click at [17, 259] on div "**********" at bounding box center [480, 248] width 960 height 45
click at [58, 311] on span "New Arrivals" at bounding box center [70, 317] width 92 height 20
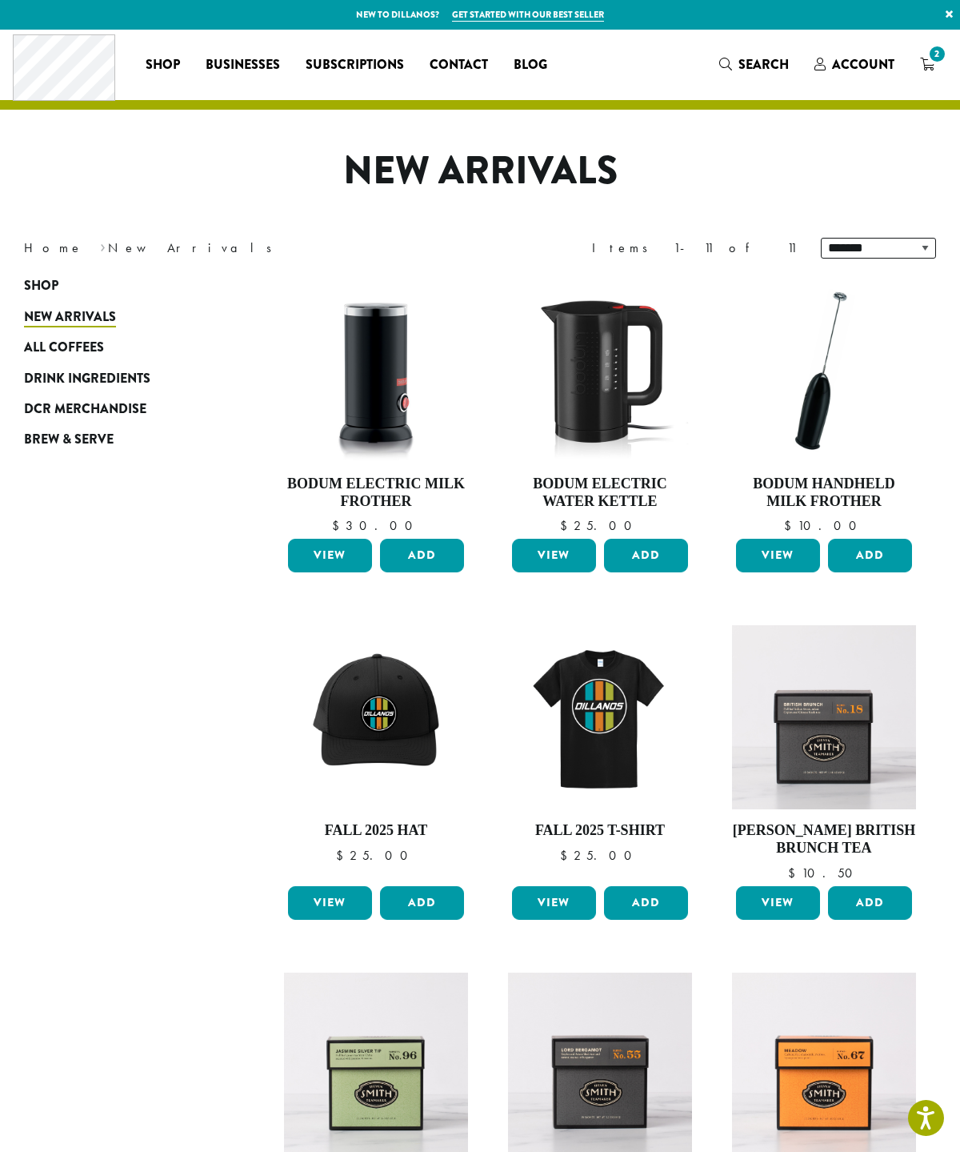
click at [54, 378] on span "Drink Ingredients" at bounding box center [87, 379] width 126 height 20
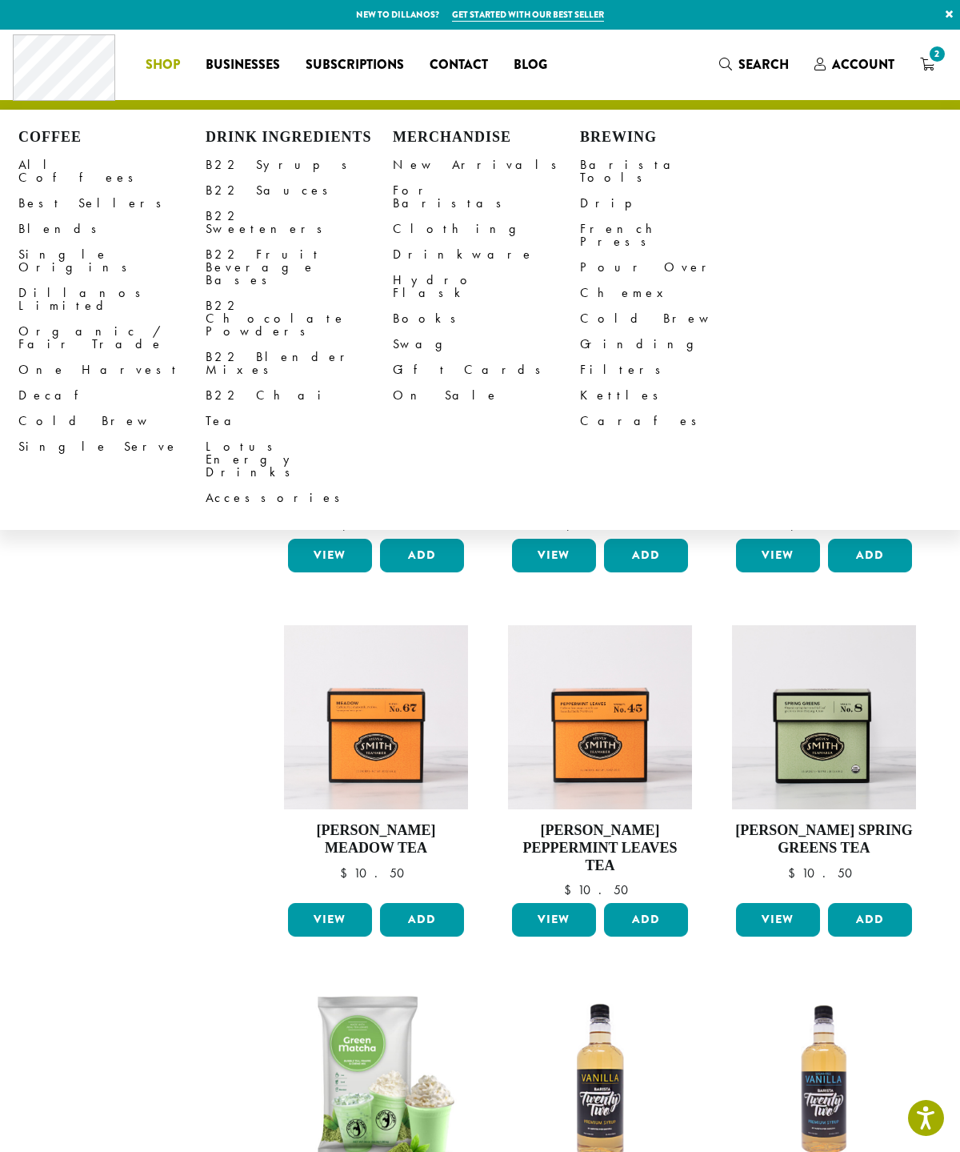
click at [222, 161] on link "B22 Syrups" at bounding box center [299, 165] width 187 height 26
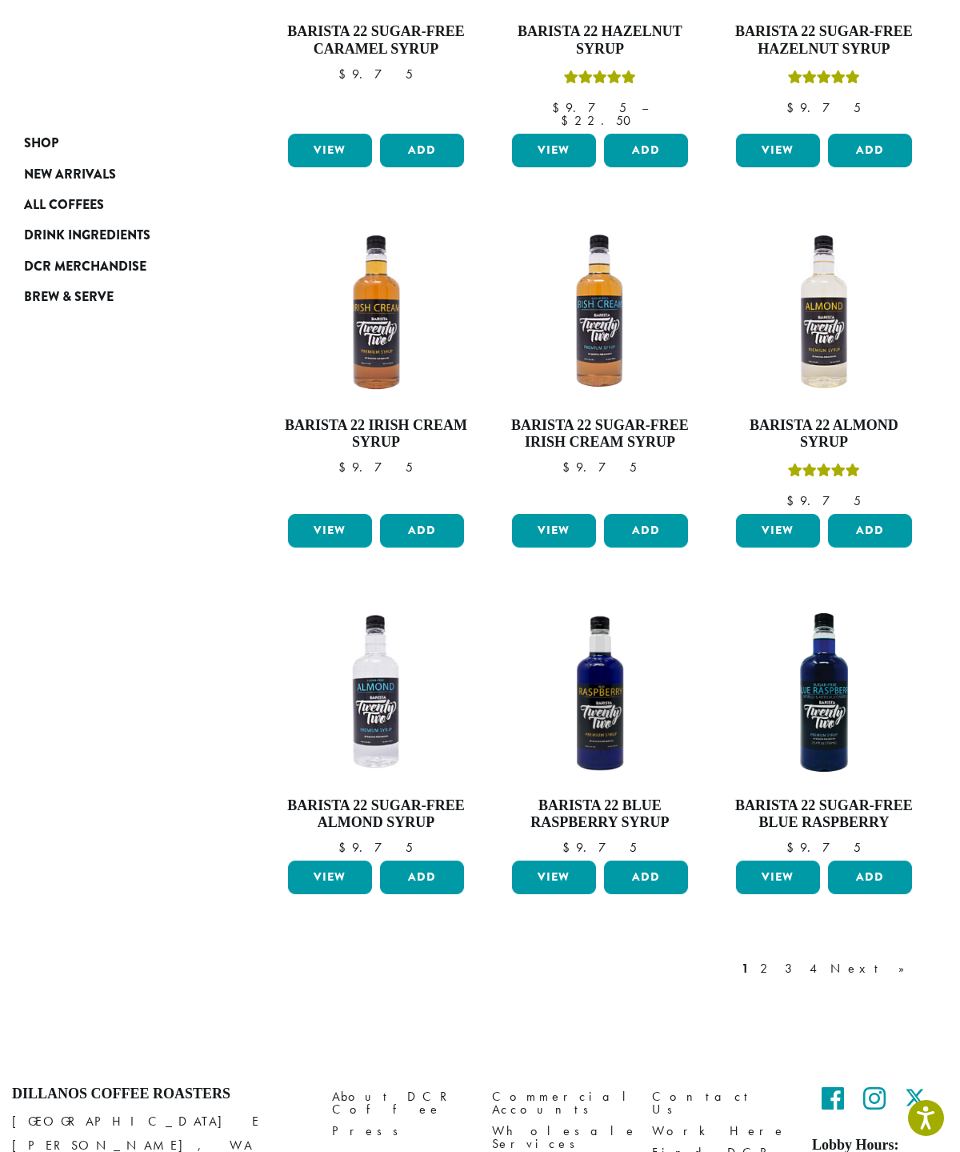
scroll to position [844, 0]
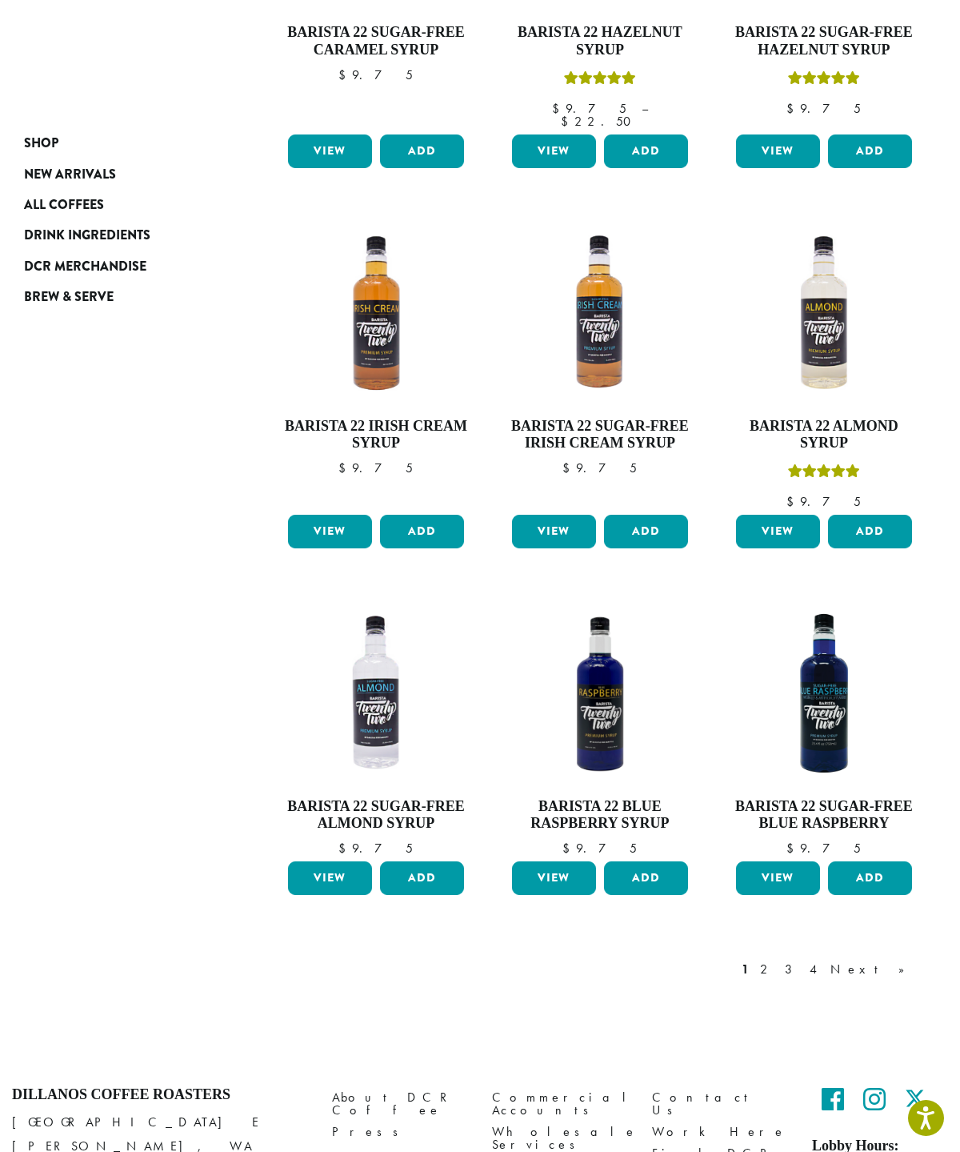
click at [911, 960] on link "Next »" at bounding box center [874, 969] width 92 height 19
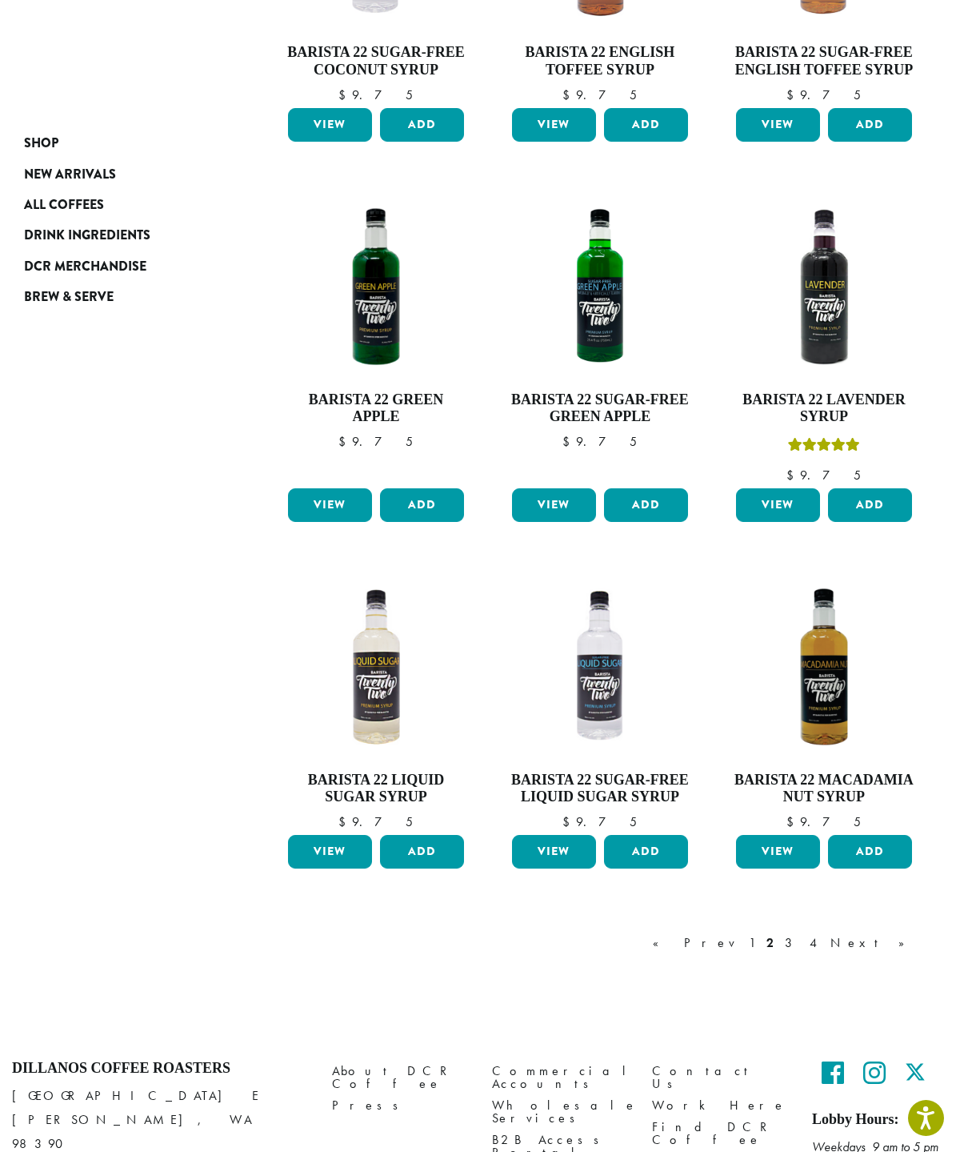
scroll to position [811, 0]
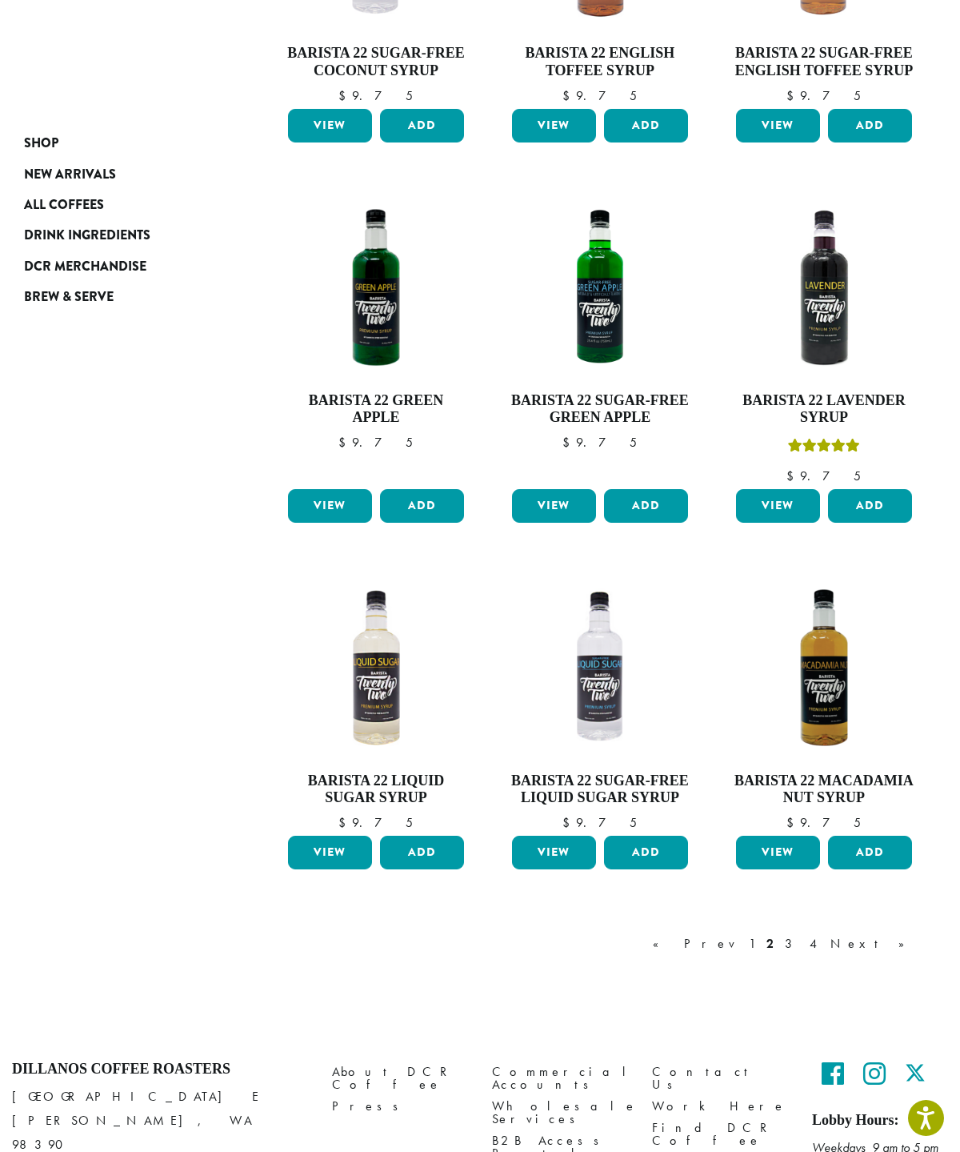
click at [911, 937] on link "Next »" at bounding box center [874, 943] width 92 height 19
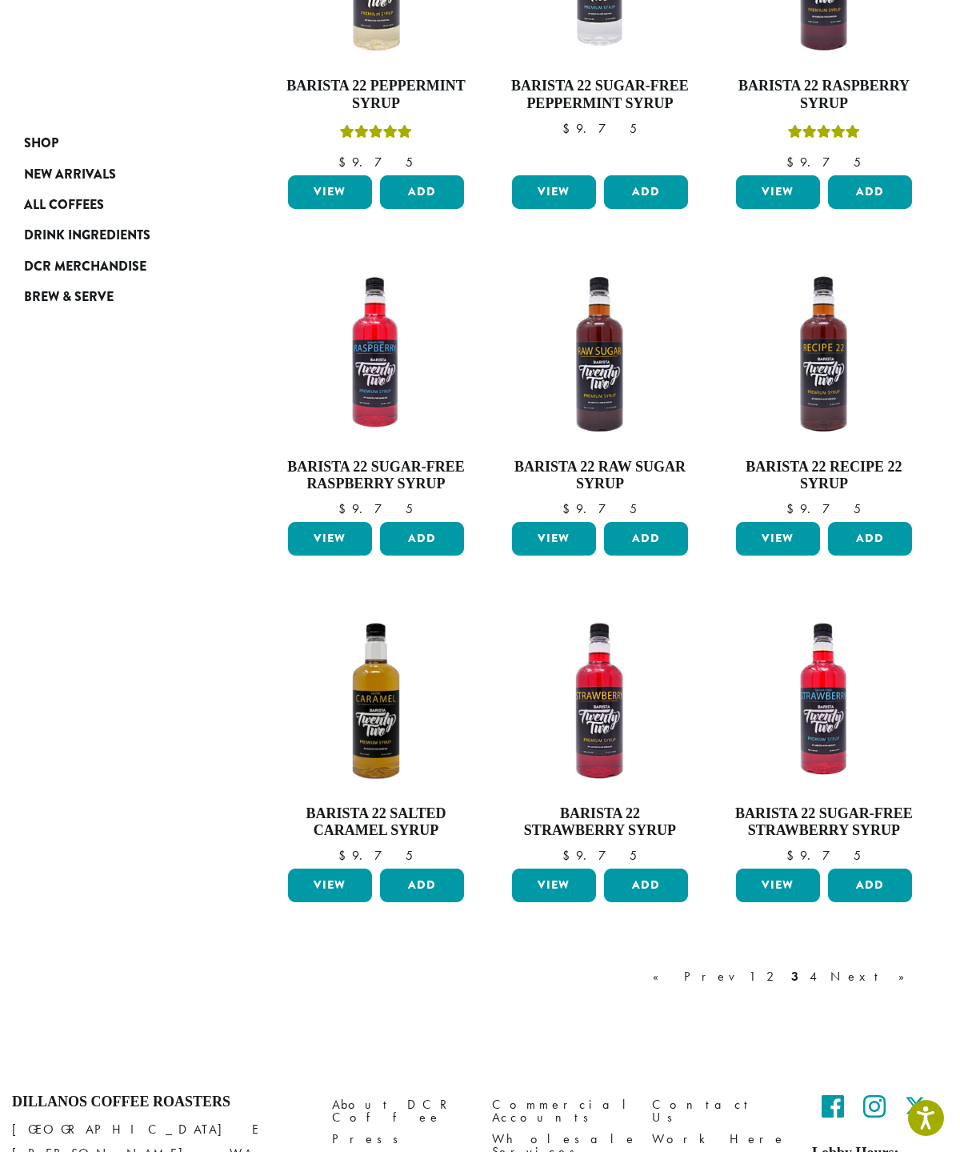
scroll to position [761, 0]
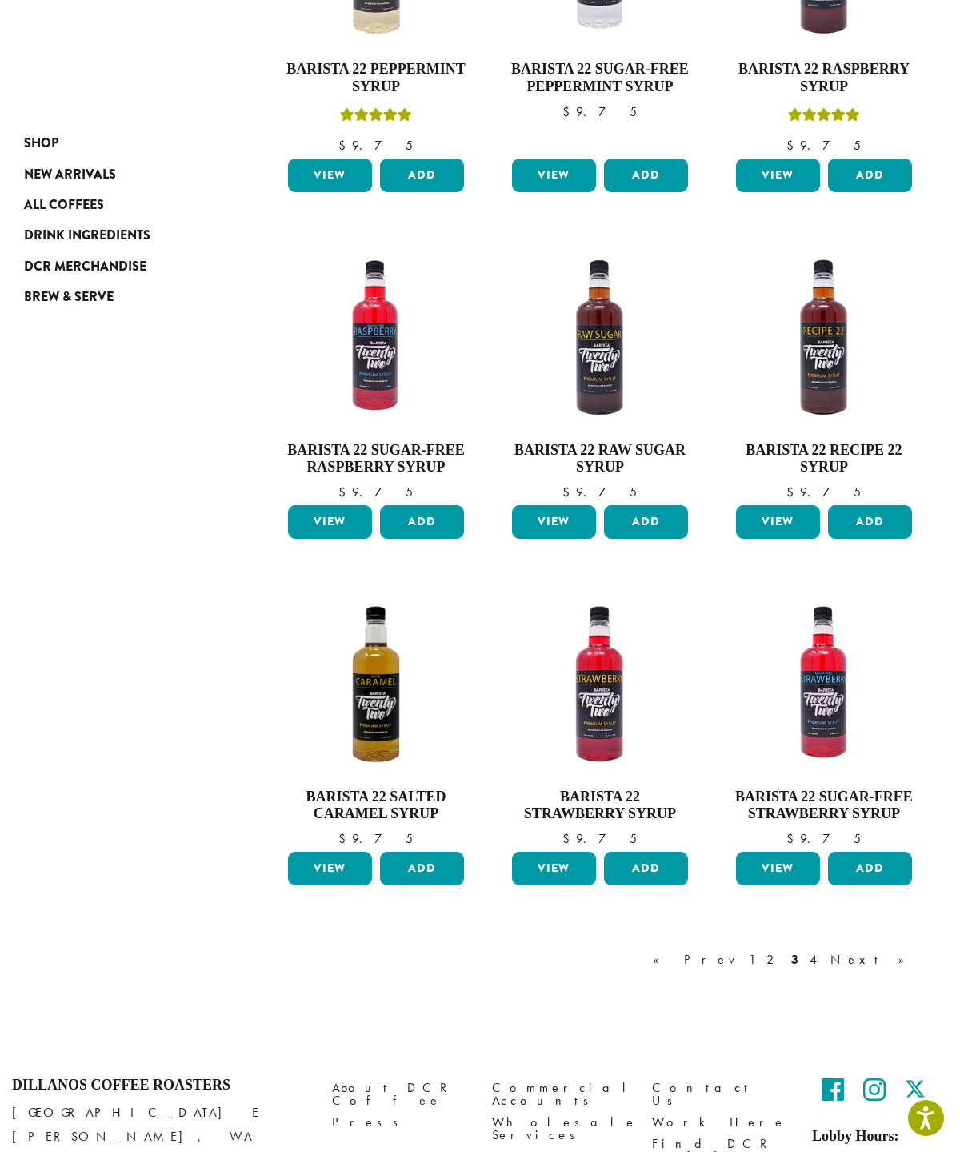
click at [895, 519] on button "Add" at bounding box center [870, 522] width 84 height 34
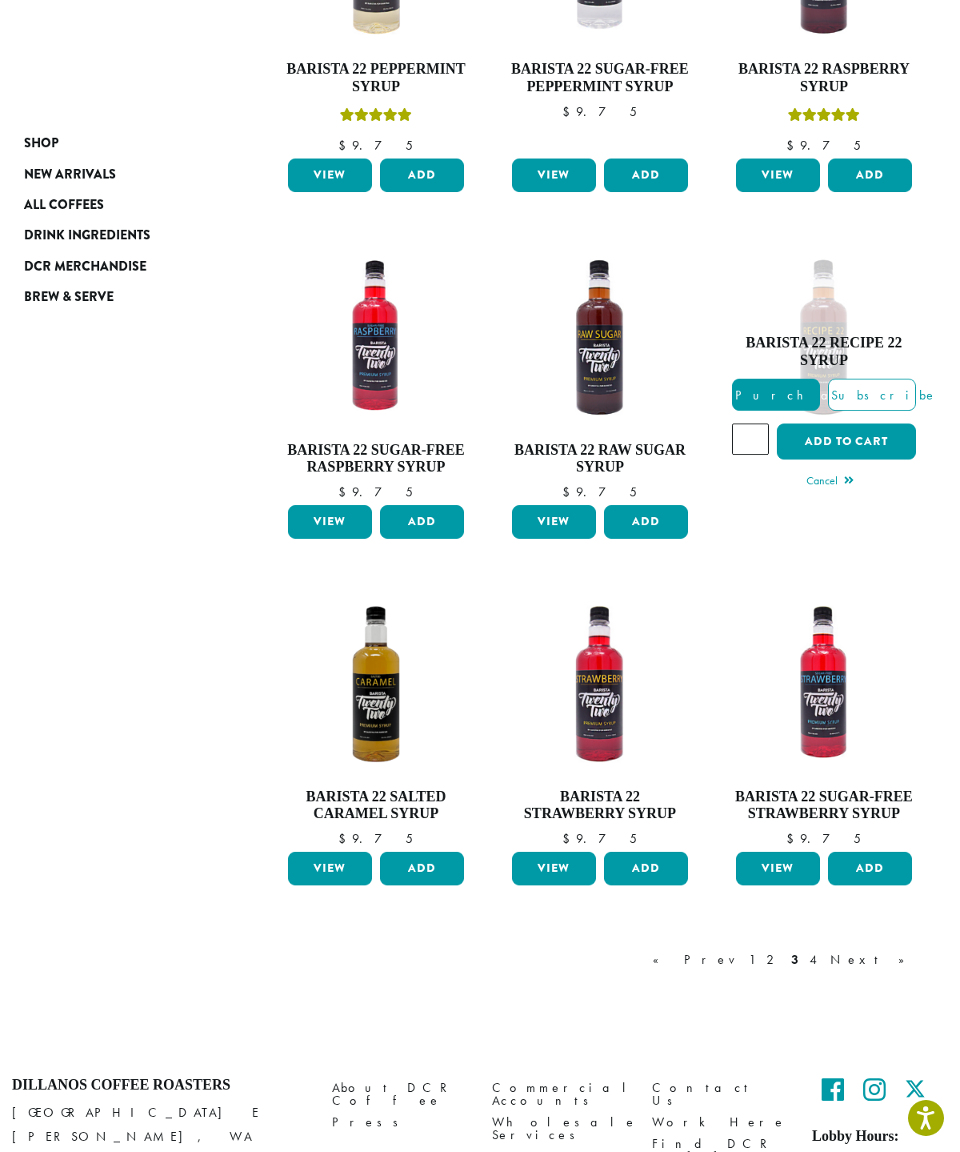
click at [904, 438] on button "Add to cart" at bounding box center [846, 441] width 139 height 36
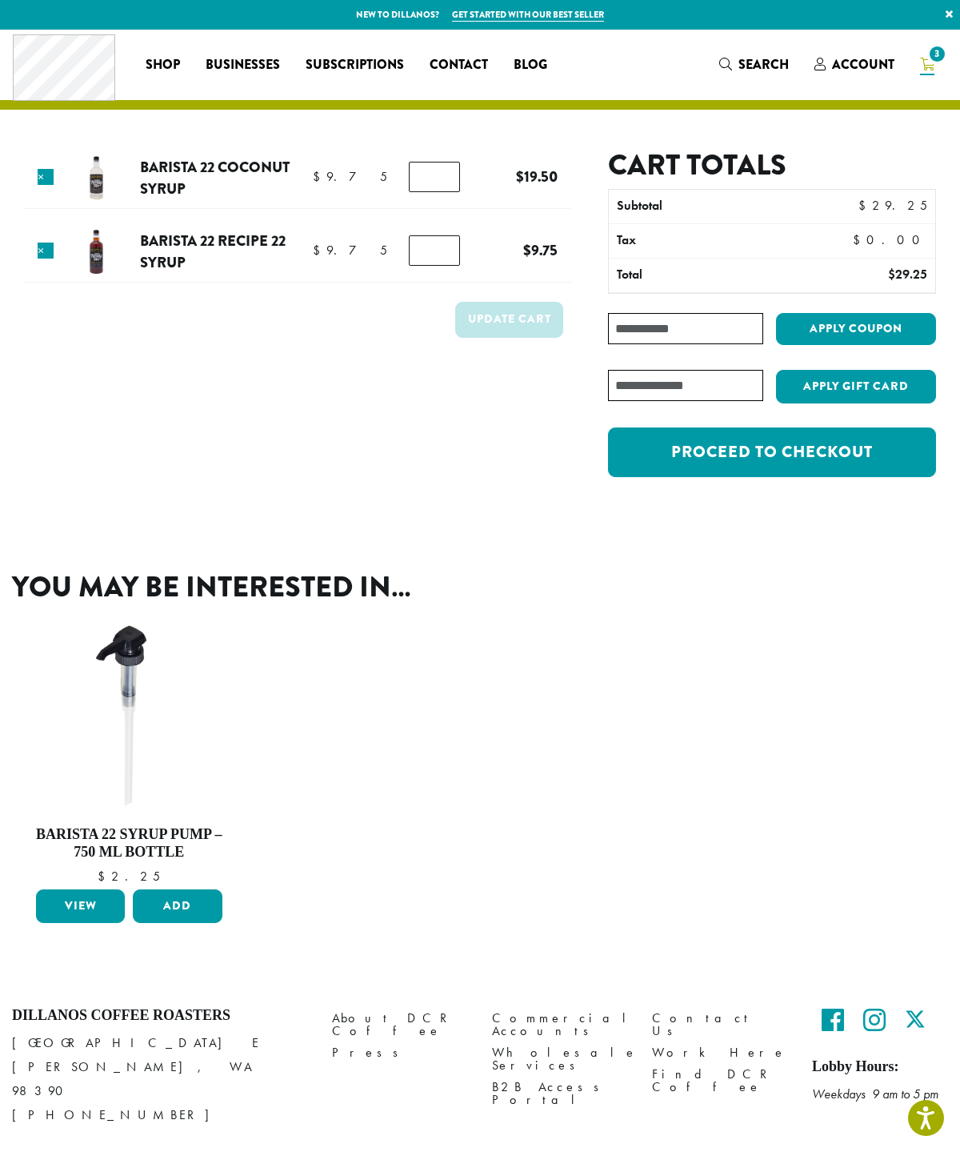
click at [900, 465] on link "Proceed to checkout" at bounding box center [772, 452] width 328 height 50
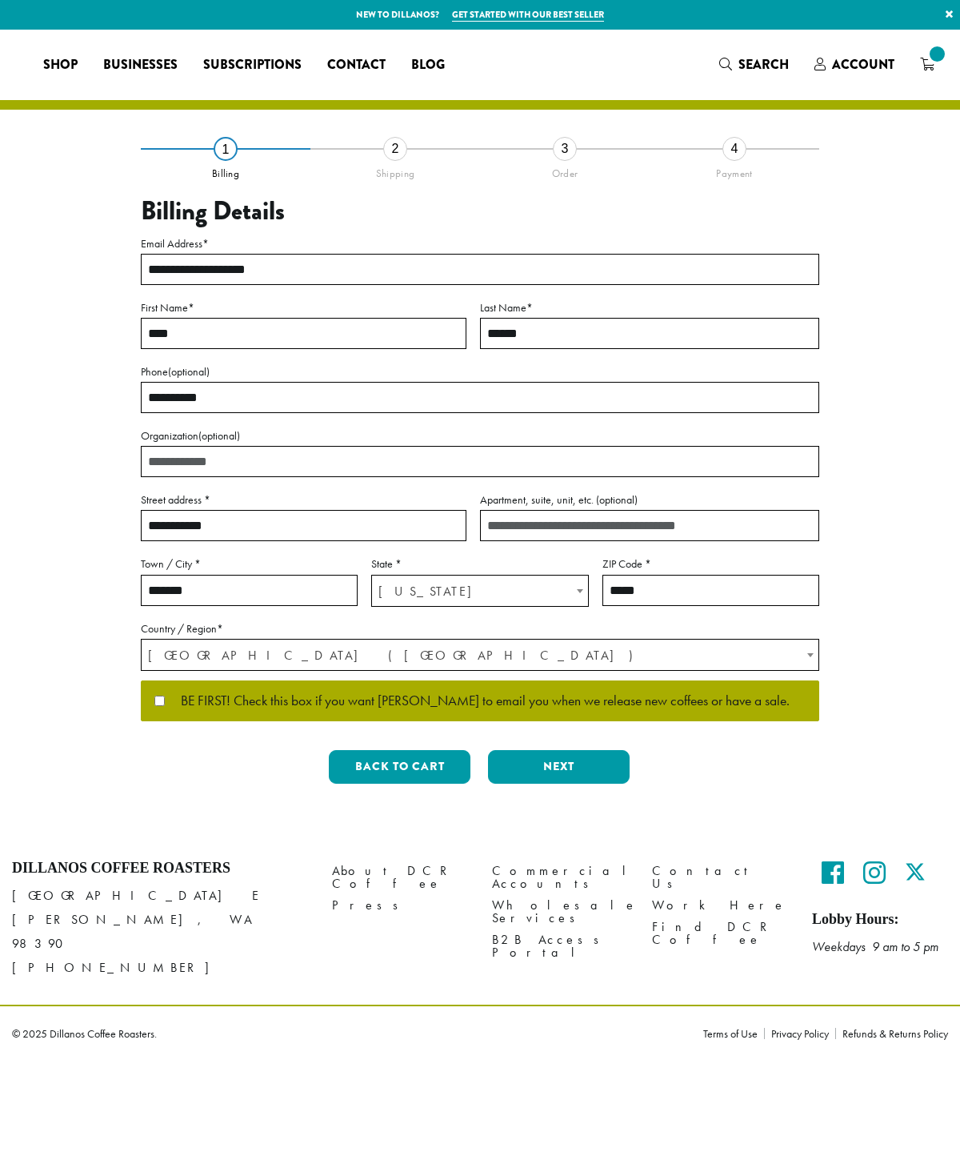
select select "**"
click at [566, 768] on button "Next" at bounding box center [559, 767] width 142 height 34
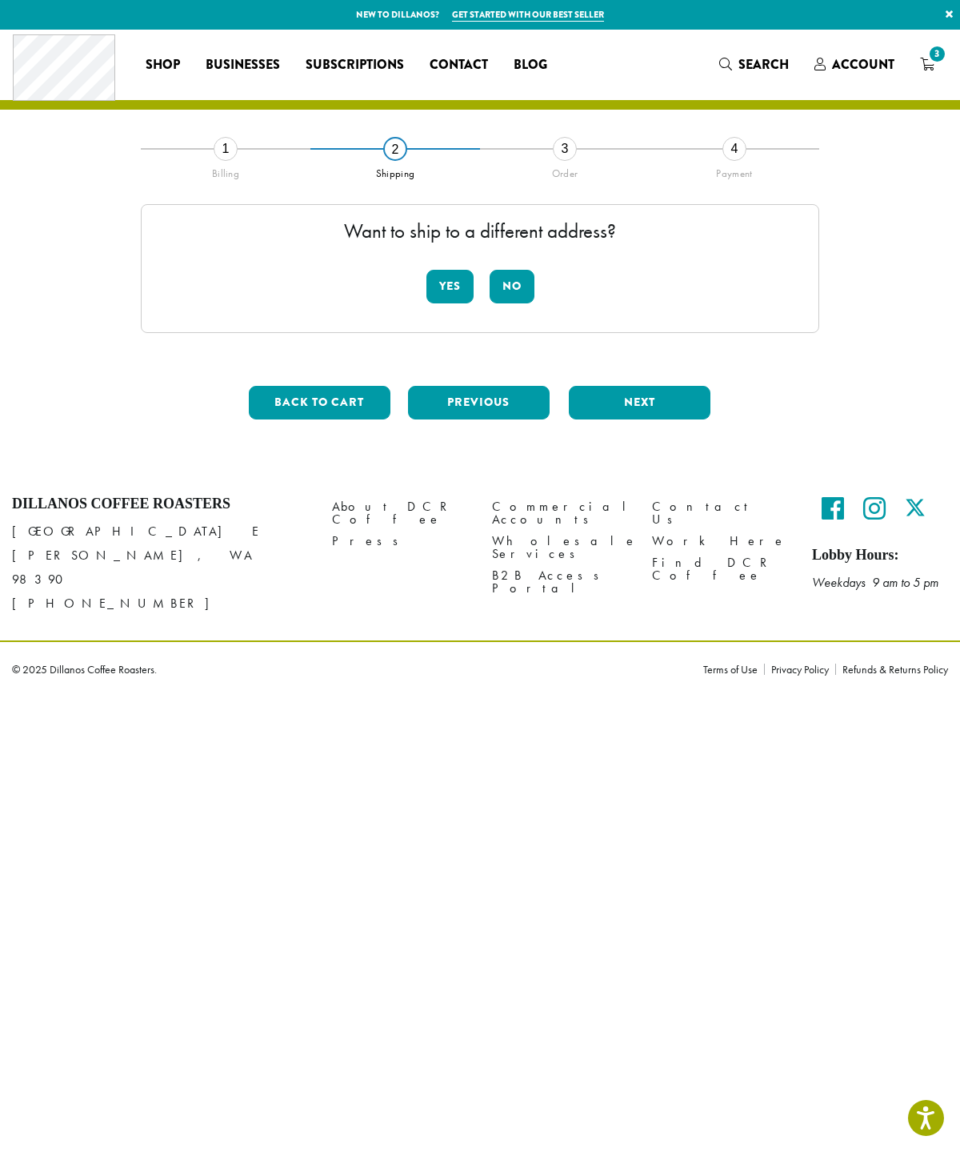
click at [514, 280] on button "No" at bounding box center [512, 287] width 45 height 34
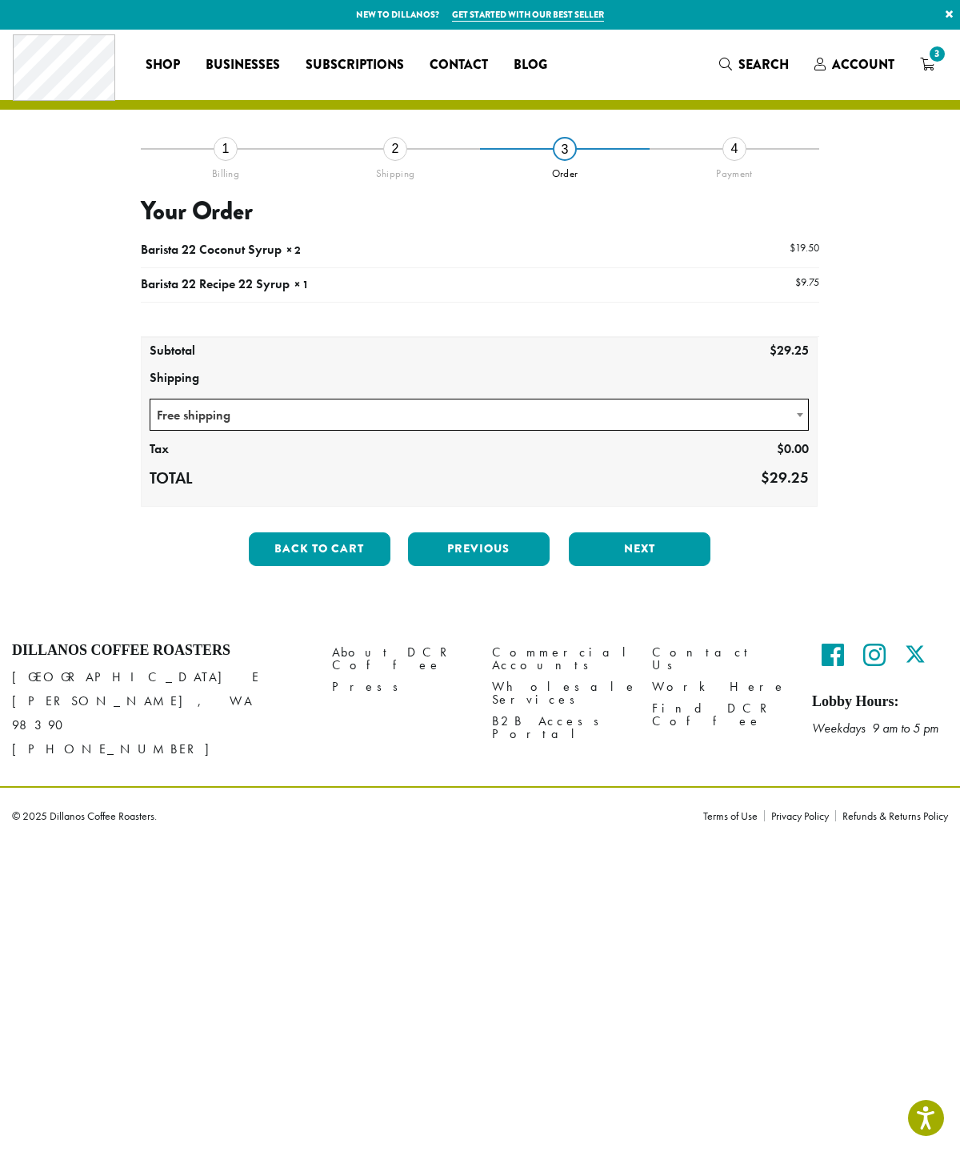
click at [673, 546] on button "Next" at bounding box center [640, 549] width 142 height 34
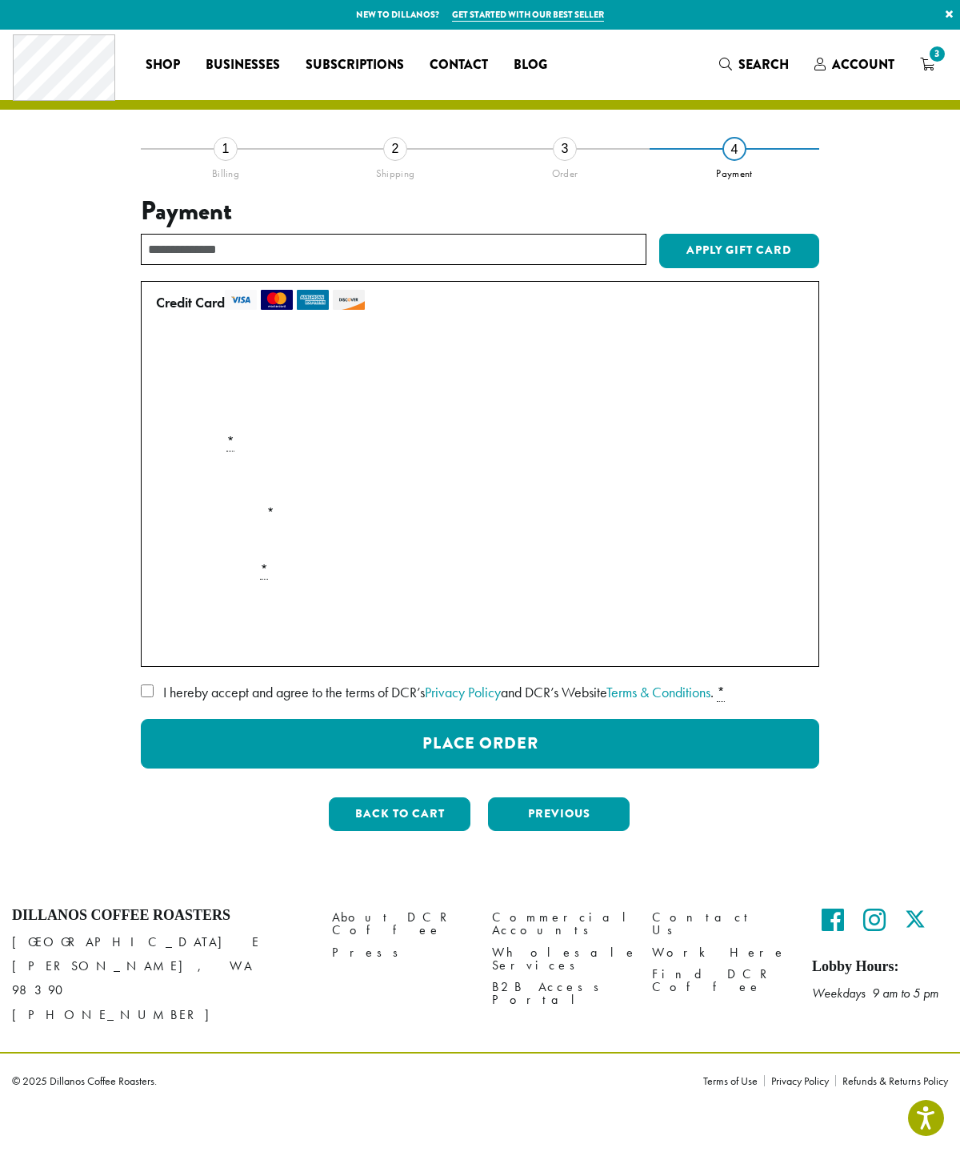
click at [159, 351] on label "• • • 2579 (expires 07/25)" at bounding box center [477, 350] width 642 height 26
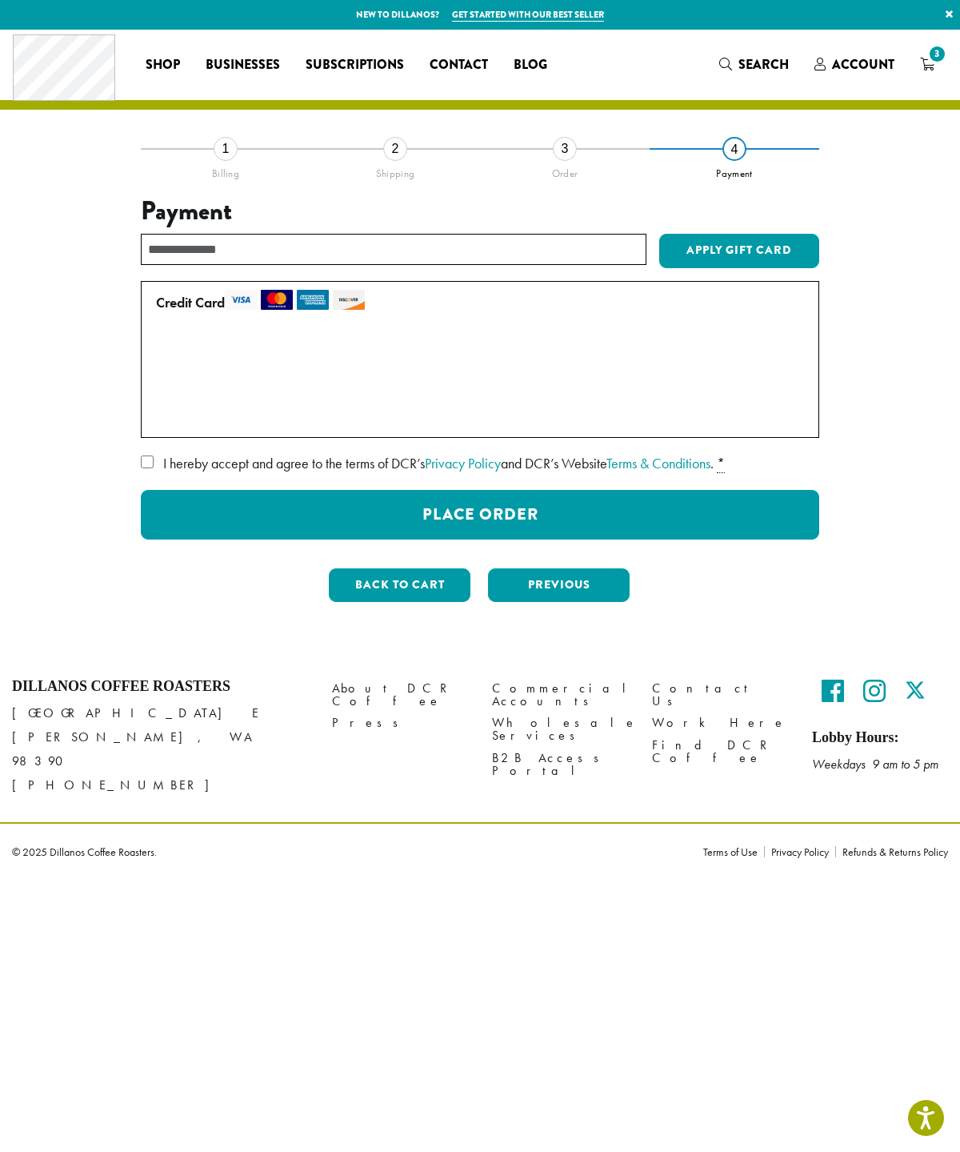
click at [165, 383] on label "• • • 6341 (expires 04/29)" at bounding box center [477, 383] width 642 height 26
click at [180, 515] on button "Place Order" at bounding box center [480, 515] width 679 height 50
